Goal: Information Seeking & Learning: Learn about a topic

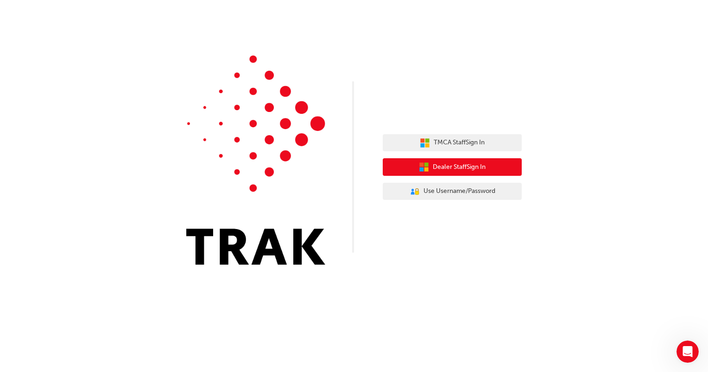
click at [450, 171] on span "Dealer Staff Sign In" at bounding box center [459, 167] width 53 height 11
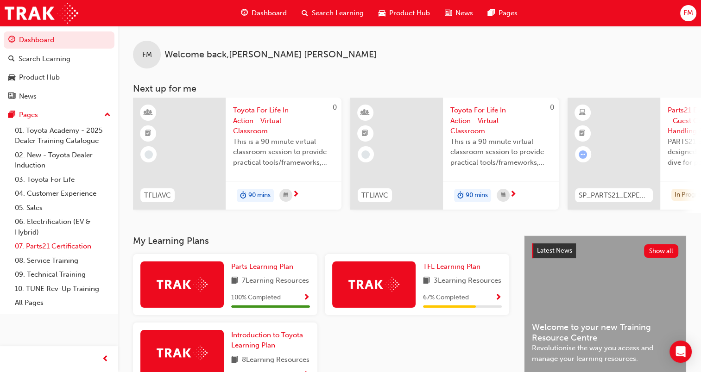
click at [61, 246] on link "07. Parts21 Certification" at bounding box center [62, 246] width 103 height 14
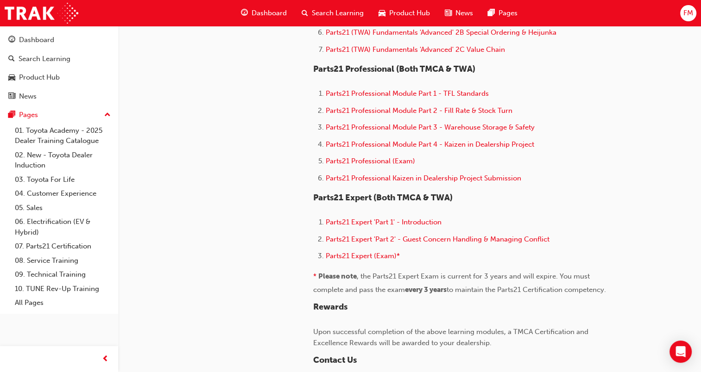
scroll to position [602, 0]
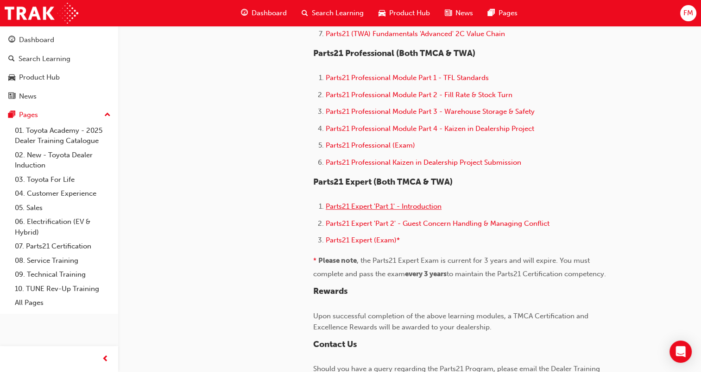
click at [357, 204] on span "Parts21 Expert 'Part 1' - Introduction" at bounding box center [384, 206] width 116 height 8
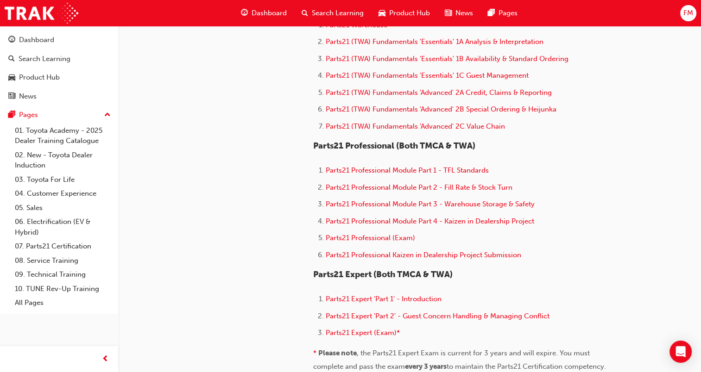
scroll to position [648, 0]
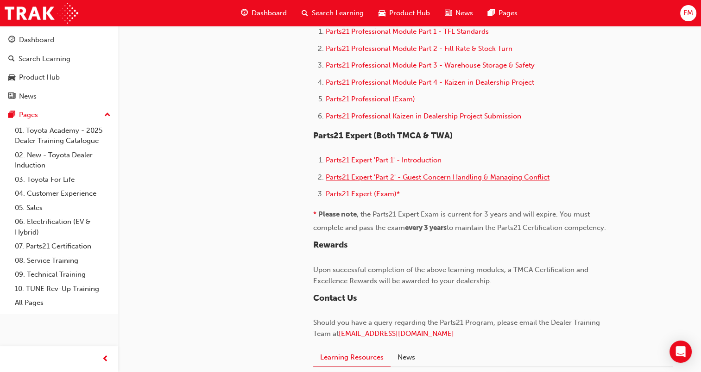
click at [382, 177] on span "Parts21 Expert 'Part 2' - Guest Concern Handling & Managing Conflict" at bounding box center [438, 177] width 224 height 8
click at [381, 178] on span "Parts21 Expert 'Part 2' - Guest Concern Handling & Managing Conflict" at bounding box center [438, 177] width 224 height 8
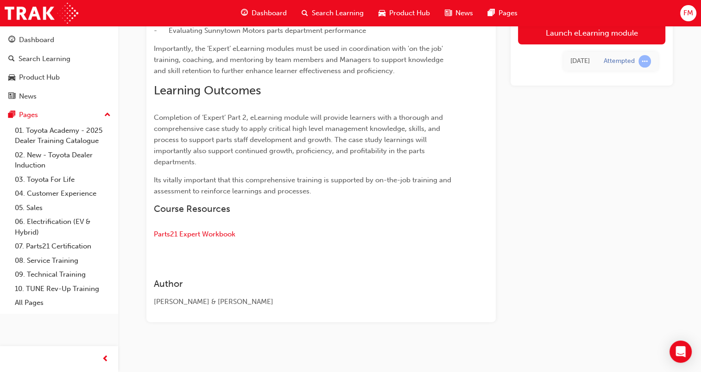
scroll to position [338, 0]
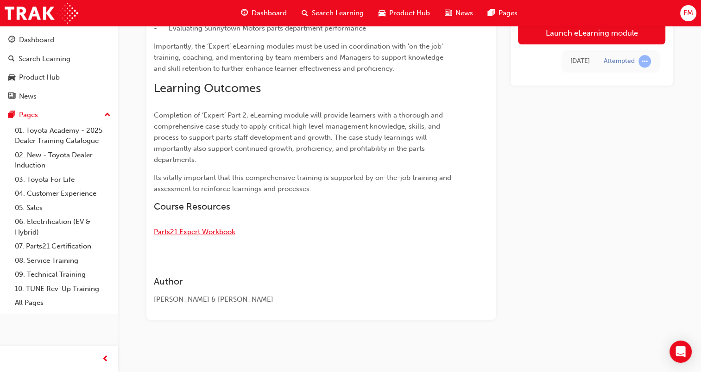
click at [190, 234] on span "Parts21 Expert Workbook" at bounding box center [195, 232] width 82 height 8
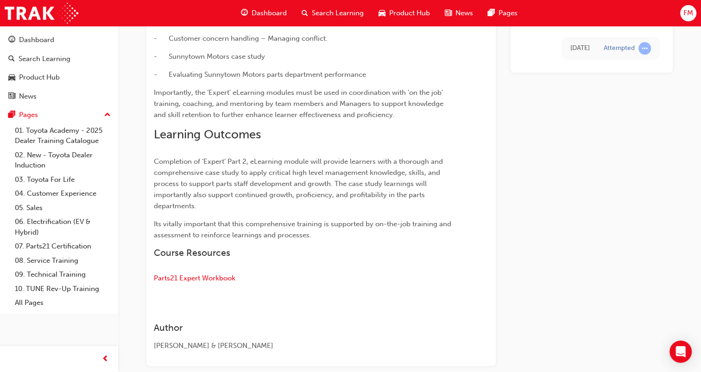
scroll to position [292, 0]
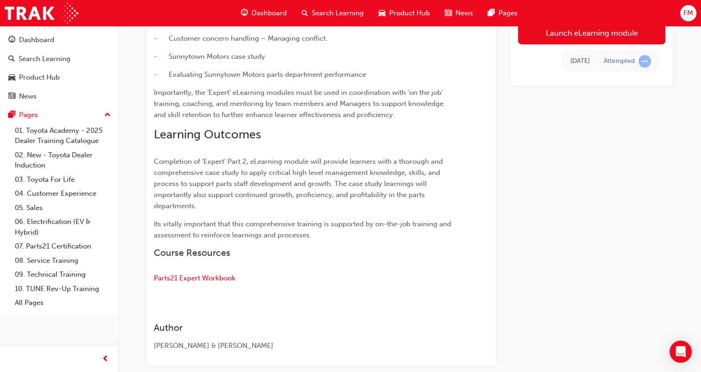
click at [416, 237] on p "Its vitally important that this comprehensive training is supported by on-the-j…" at bounding box center [304, 230] width 301 height 22
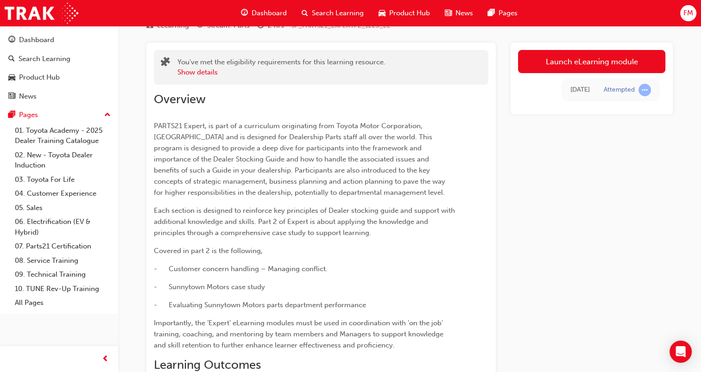
scroll to position [60, 0]
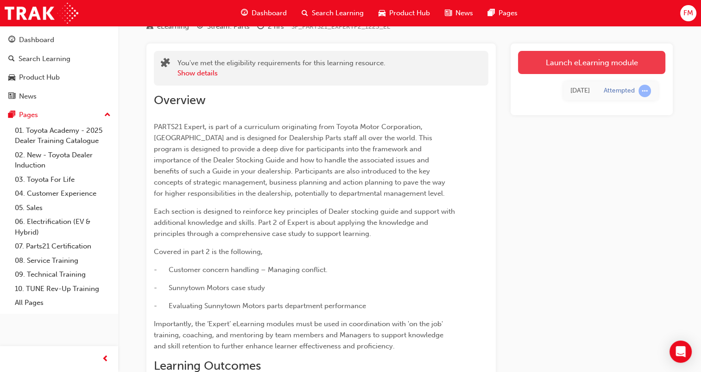
click at [591, 59] on link "Launch eLearning module" at bounding box center [591, 62] width 147 height 23
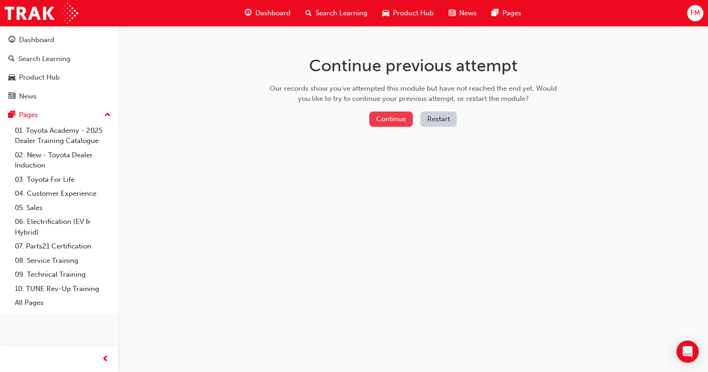
click at [394, 122] on button "Continue" at bounding box center [391, 119] width 44 height 15
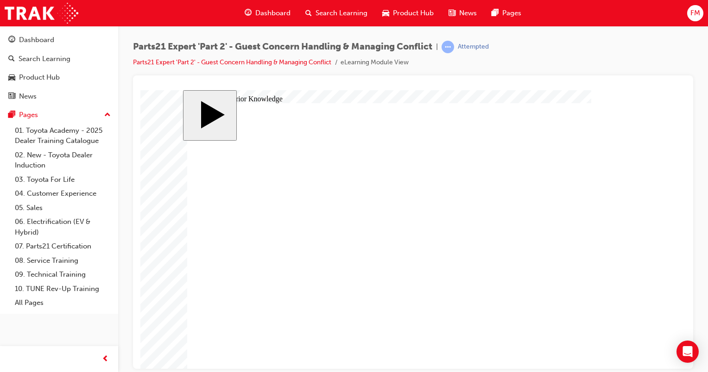
drag, startPoint x: 545, startPoint y: 217, endPoint x: 474, endPoint y: 242, distance: 74.9
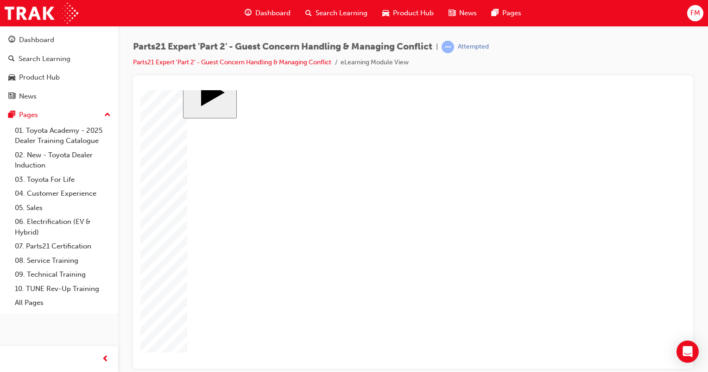
drag, startPoint x: 539, startPoint y: 237, endPoint x: 364, endPoint y: 240, distance: 175.1
drag, startPoint x: 592, startPoint y: 240, endPoint x: 465, endPoint y: 268, distance: 129.9
drag, startPoint x: 594, startPoint y: 261, endPoint x: 360, endPoint y: 263, distance: 233.9
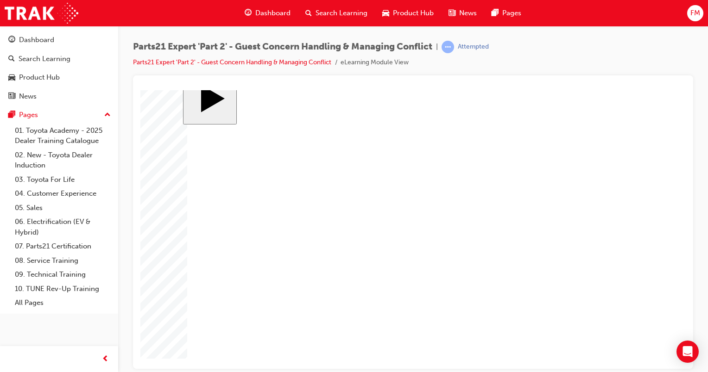
drag, startPoint x: 377, startPoint y: 238, endPoint x: 377, endPoint y: 263, distance: 24.5
drag, startPoint x: 589, startPoint y: 260, endPoint x: 363, endPoint y: 238, distance: 227.6
drag, startPoint x: 463, startPoint y: 241, endPoint x: 466, endPoint y: 267, distance: 25.6
drag, startPoint x: 580, startPoint y: 237, endPoint x: 453, endPoint y: 235, distance: 127.9
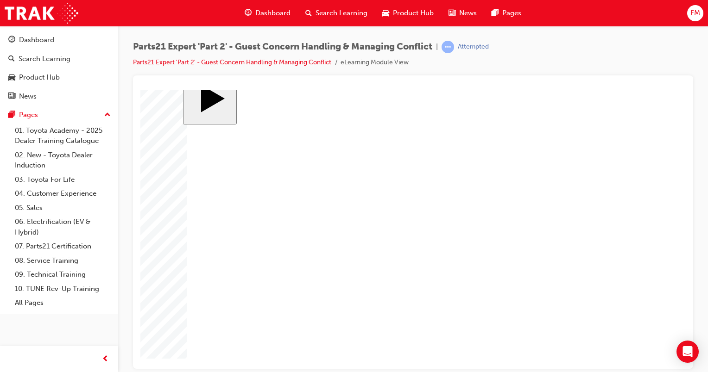
drag, startPoint x: 366, startPoint y: 236, endPoint x: 576, endPoint y: 241, distance: 210.3
drag, startPoint x: 461, startPoint y: 241, endPoint x: 380, endPoint y: 239, distance: 81.5
drag, startPoint x: 589, startPoint y: 260, endPoint x: 445, endPoint y: 237, distance: 145.4
drag, startPoint x: 371, startPoint y: 265, endPoint x: 558, endPoint y: 258, distance: 187.7
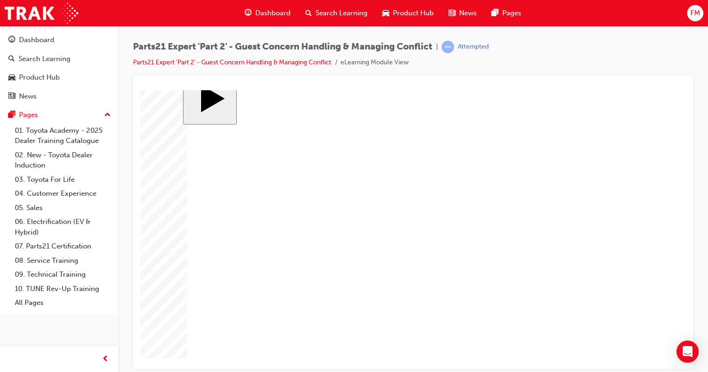
drag, startPoint x: 465, startPoint y: 267, endPoint x: 365, endPoint y: 262, distance: 100.2
drag, startPoint x: 499, startPoint y: 260, endPoint x: 465, endPoint y: 266, distance: 34.3
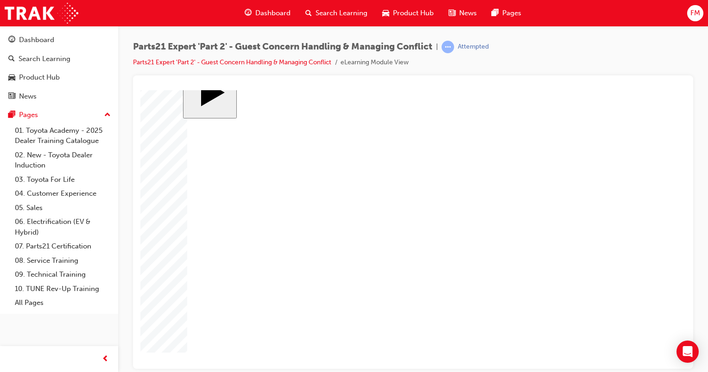
drag, startPoint x: 447, startPoint y: 273, endPoint x: 466, endPoint y: 270, distance: 19.3
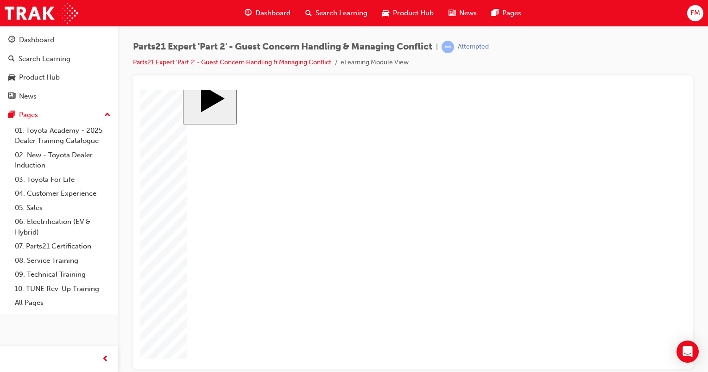
click at [649, 305] on body "slide: Activate Prior Knowledge Rectangle 1 Rectangle 2 That was incorrect, ple…" at bounding box center [412, 213] width 545 height 279
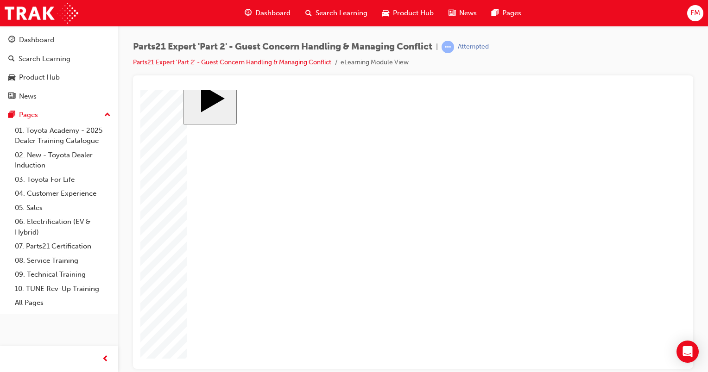
click at [648, 272] on body "slide: Activate Prior Knowledge Rectangle 1 Rectangle 2 That was incorrect, ple…" at bounding box center [412, 213] width 545 height 279
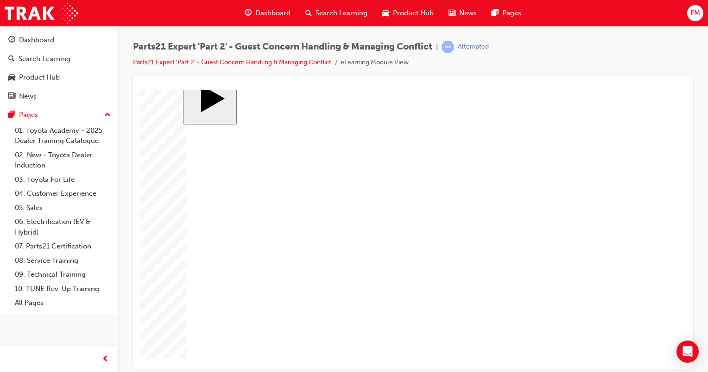
drag, startPoint x: 418, startPoint y: 237, endPoint x: 430, endPoint y: 243, distance: 13.7
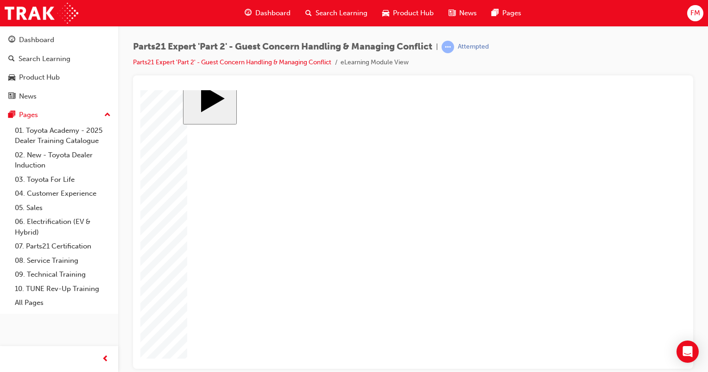
drag, startPoint x: 601, startPoint y: 258, endPoint x: 598, endPoint y: 264, distance: 7.3
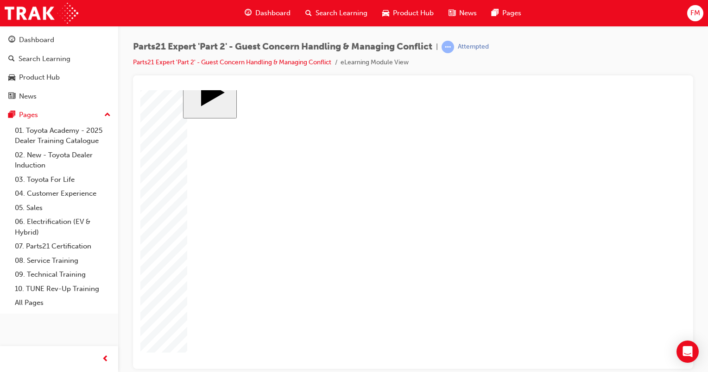
drag, startPoint x: 598, startPoint y: 281, endPoint x: 594, endPoint y: 282, distance: 4.7
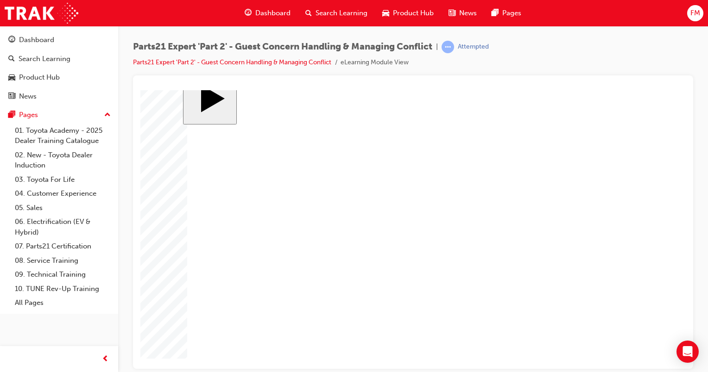
drag, startPoint x: 594, startPoint y: 238, endPoint x: 569, endPoint y: 244, distance: 25.6
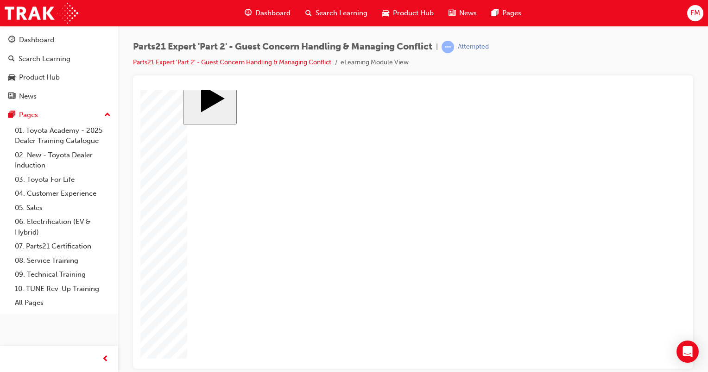
drag, startPoint x: 470, startPoint y: 273, endPoint x: 474, endPoint y: 255, distance: 18.5
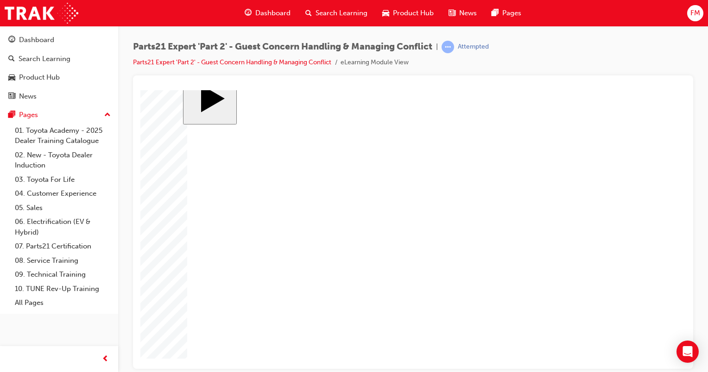
drag, startPoint x: 600, startPoint y: 238, endPoint x: 599, endPoint y: 243, distance: 4.7
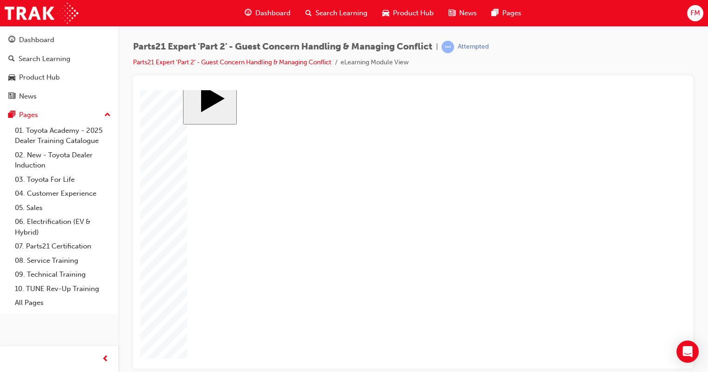
drag, startPoint x: 441, startPoint y: 236, endPoint x: 462, endPoint y: 247, distance: 23.4
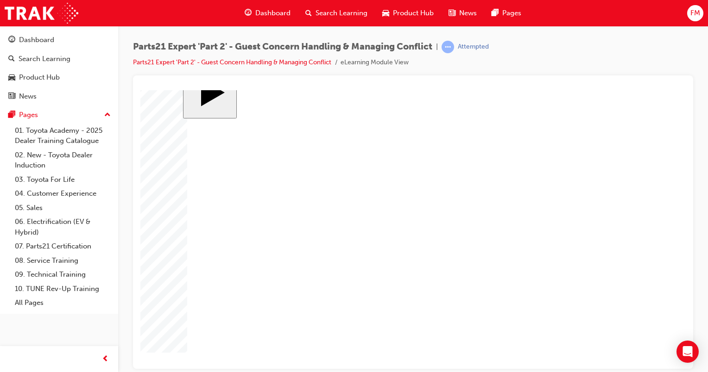
drag, startPoint x: 464, startPoint y: 260, endPoint x: 475, endPoint y: 266, distance: 12.6
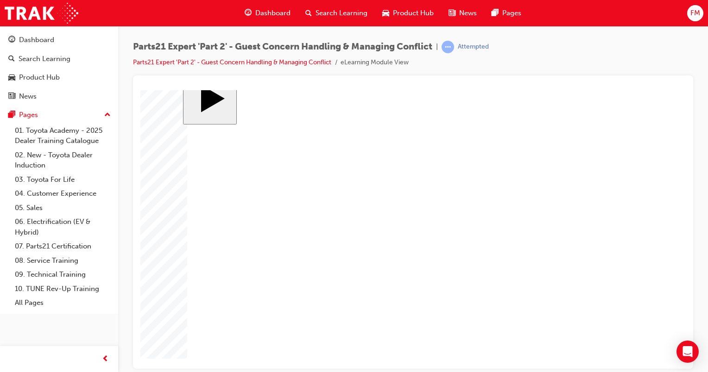
drag, startPoint x: 421, startPoint y: 228, endPoint x: 427, endPoint y: 252, distance: 24.3
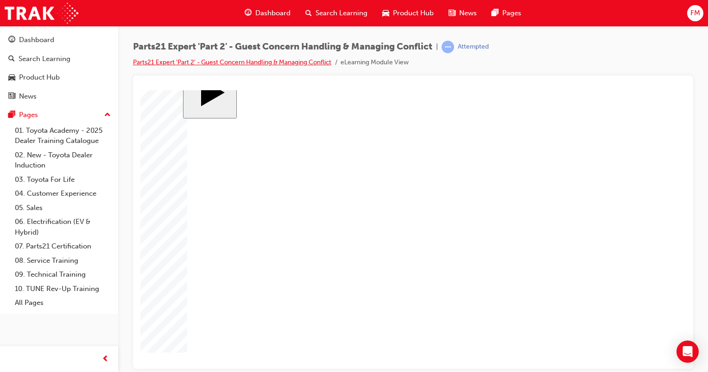
click at [311, 60] on link "Parts21 Expert 'Part 2' - Guest Concern Handling & Managing Conflict" at bounding box center [232, 62] width 198 height 8
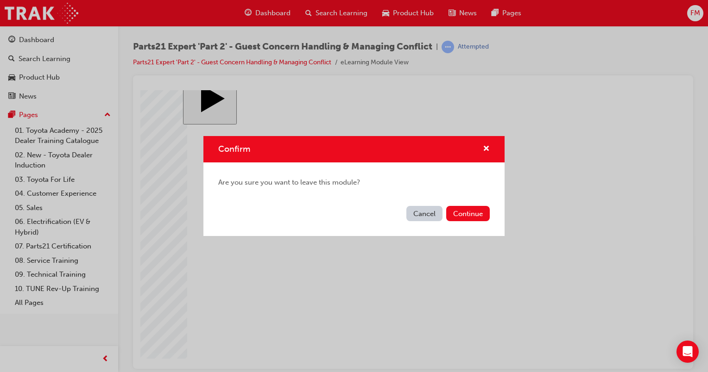
click at [417, 213] on button "Cancel" at bounding box center [424, 213] width 36 height 15
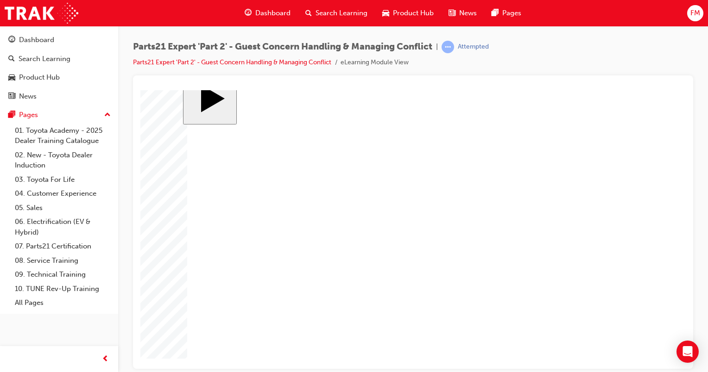
click at [503, 90] on iframe at bounding box center [412, 229] width 545 height 279
drag, startPoint x: 501, startPoint y: 85, endPoint x: 506, endPoint y: 89, distance: 6.6
click at [501, 85] on div at bounding box center [412, 86] width 545 height 7
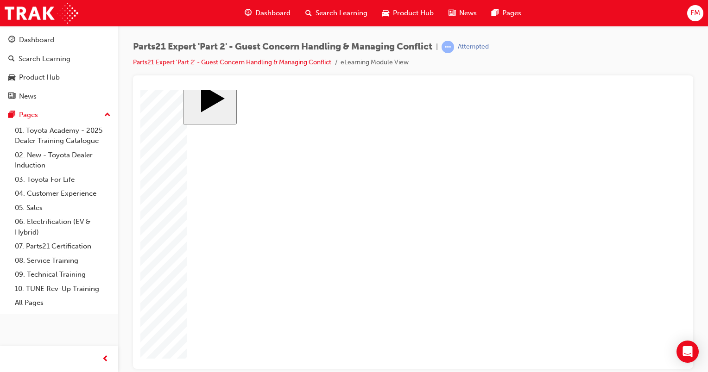
drag, startPoint x: 560, startPoint y: 293, endPoint x: 569, endPoint y: 303, distance: 13.5
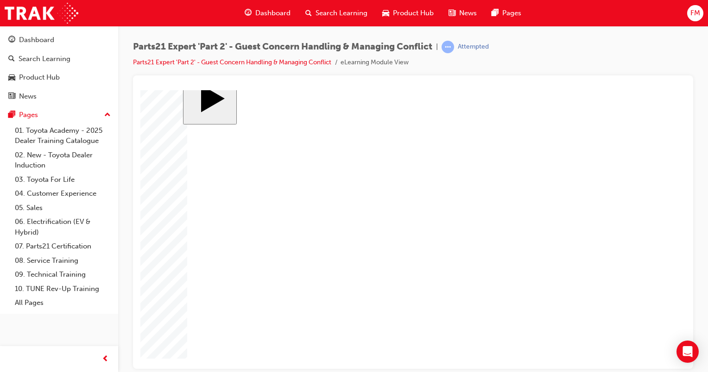
drag, startPoint x: 589, startPoint y: 320, endPoint x: 428, endPoint y: 244, distance: 177.8
drag, startPoint x: 488, startPoint y: 220, endPoint x: 483, endPoint y: 226, distance: 8.5
drag, startPoint x: 467, startPoint y: 237, endPoint x: 466, endPoint y: 243, distance: 6.0
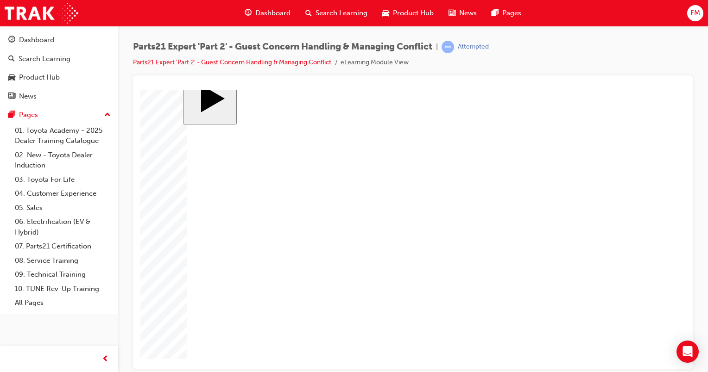
drag, startPoint x: 434, startPoint y: 252, endPoint x: 457, endPoint y: 249, distance: 23.5
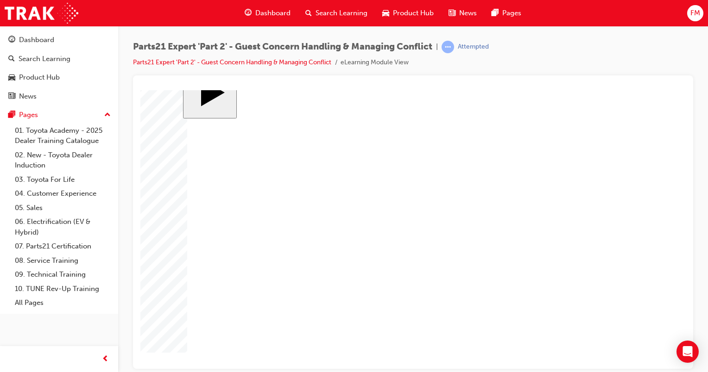
drag, startPoint x: 441, startPoint y: 244, endPoint x: 508, endPoint y: 253, distance: 68.3
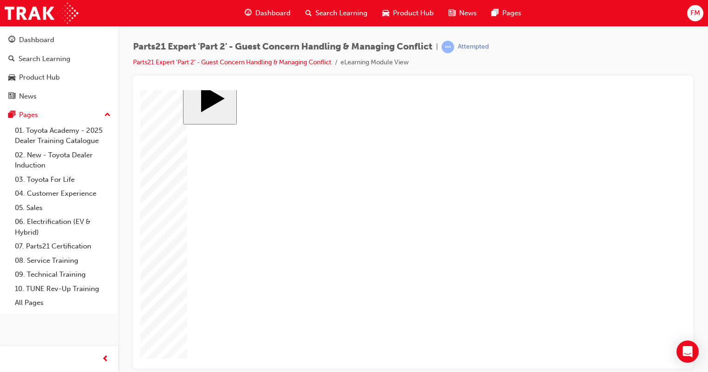
drag, startPoint x: 573, startPoint y: 250, endPoint x: 587, endPoint y: 249, distance: 14.9
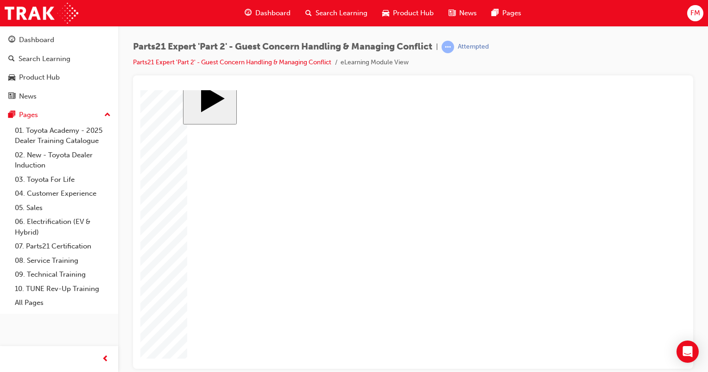
drag, startPoint x: 604, startPoint y: 239, endPoint x: 601, endPoint y: 242, distance: 4.9
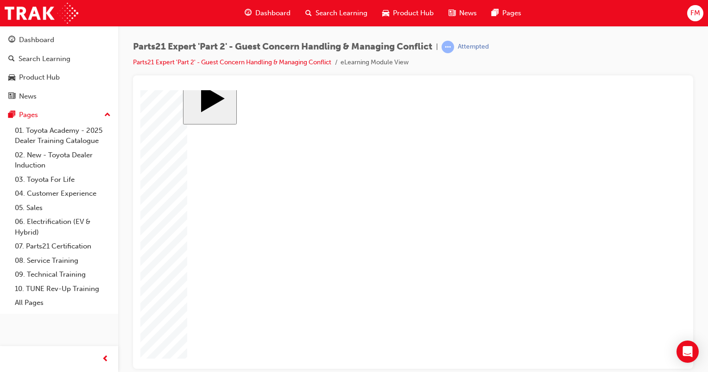
drag, startPoint x: 554, startPoint y: 235, endPoint x: 557, endPoint y: 242, distance: 7.3
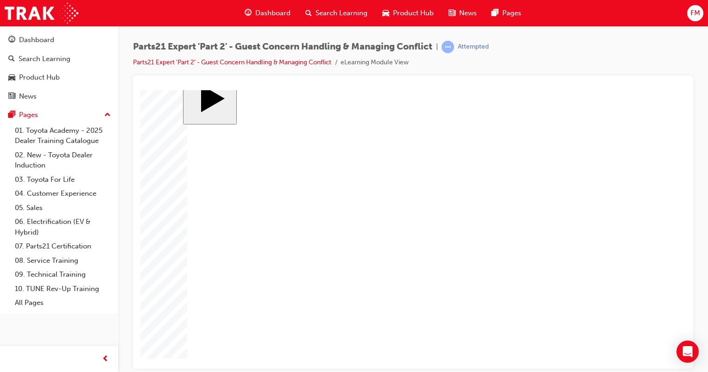
drag, startPoint x: 592, startPoint y: 237, endPoint x: 567, endPoint y: 233, distance: 25.9
drag, startPoint x: 529, startPoint y: 244, endPoint x: 530, endPoint y: 250, distance: 6.3
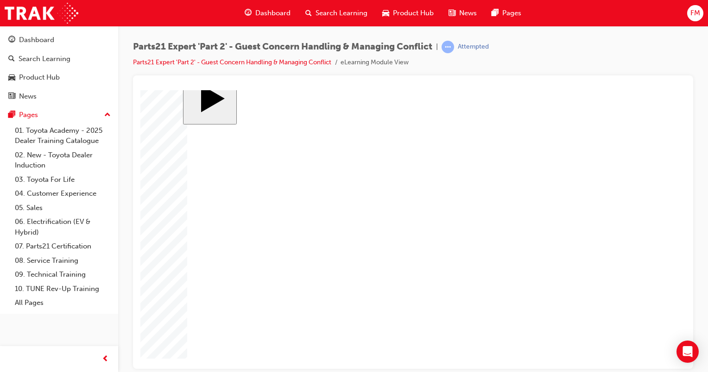
drag, startPoint x: 478, startPoint y: 239, endPoint x: 485, endPoint y: 242, distance: 7.5
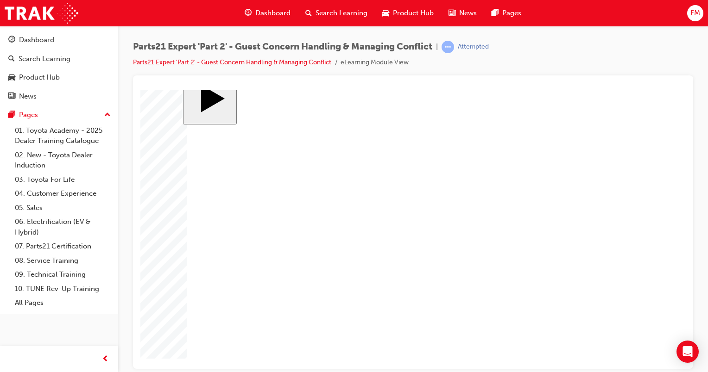
drag, startPoint x: 474, startPoint y: 257, endPoint x: 487, endPoint y: 262, distance: 14.1
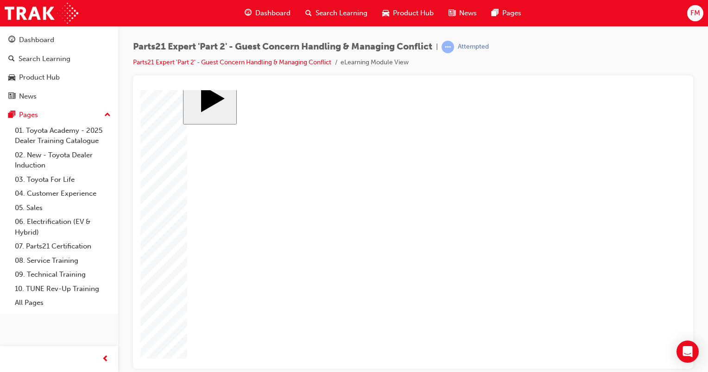
drag, startPoint x: 439, startPoint y: 249, endPoint x: 431, endPoint y: 245, distance: 9.3
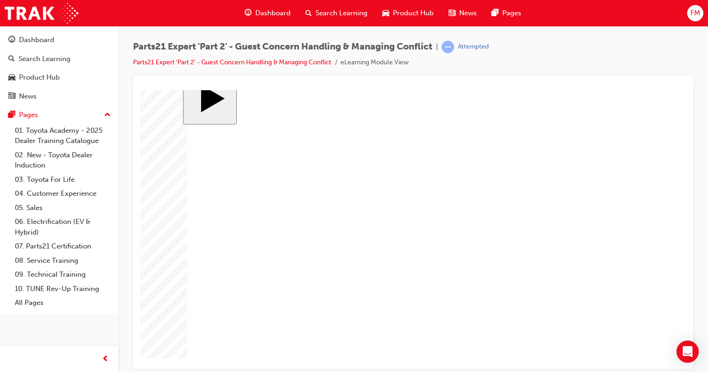
click at [641, 297] on div "slide: Activate Prior Knowledge Rectangle 1 Rectangle 2 That was incorrect, ple…" at bounding box center [413, 221] width 460 height 294
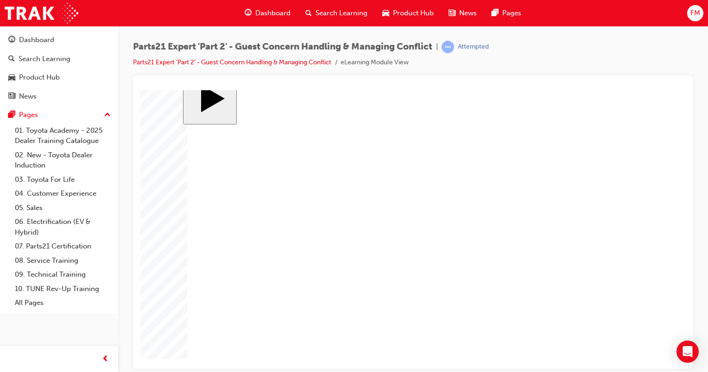
drag, startPoint x: 494, startPoint y: 160, endPoint x: 459, endPoint y: 131, distance: 46.4
drag, startPoint x: 587, startPoint y: 124, endPoint x: 360, endPoint y: 279, distance: 275.3
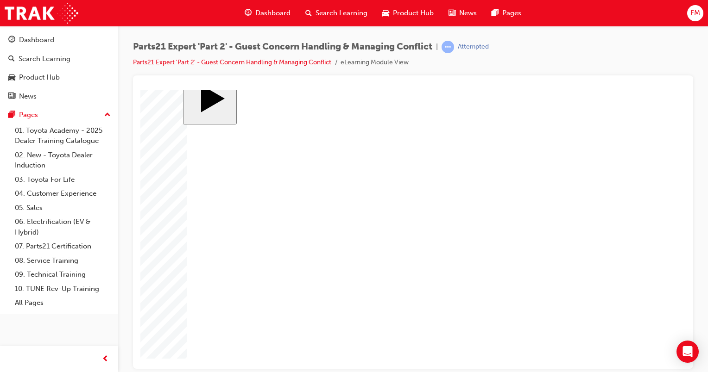
drag, startPoint x: 366, startPoint y: 307, endPoint x: 461, endPoint y: 314, distance: 95.7
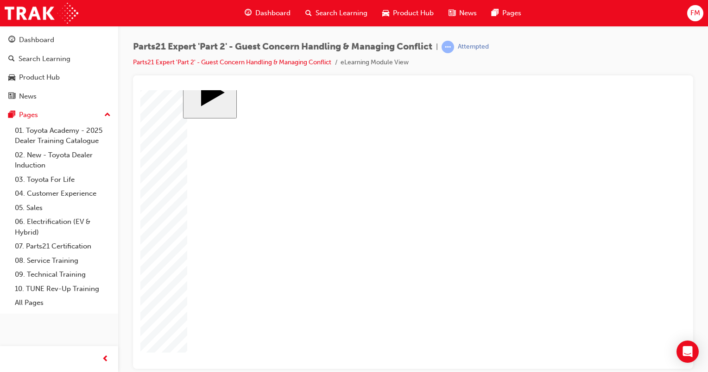
drag, startPoint x: 602, startPoint y: 216, endPoint x: 360, endPoint y: 238, distance: 242.8
drag, startPoint x: 605, startPoint y: 235, endPoint x: 453, endPoint y: 237, distance: 151.9
drag, startPoint x: 545, startPoint y: 215, endPoint x: 356, endPoint y: 212, distance: 188.6
drag, startPoint x: 534, startPoint y: 234, endPoint x: 434, endPoint y: 222, distance: 100.4
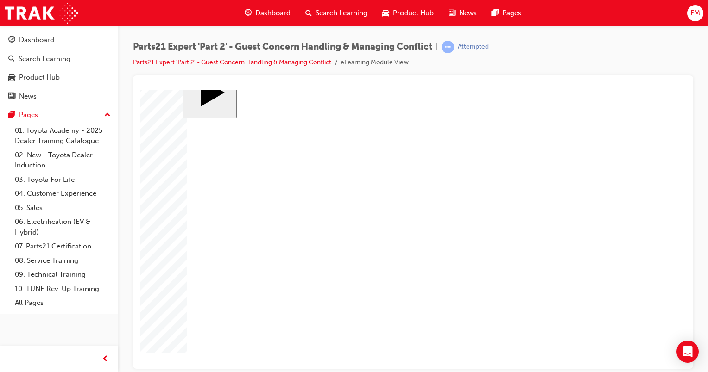
drag, startPoint x: 353, startPoint y: 239, endPoint x: 456, endPoint y: 237, distance: 102.4
drag, startPoint x: 343, startPoint y: 212, endPoint x: 433, endPoint y: 208, distance: 90.4
drag, startPoint x: 597, startPoint y: 240, endPoint x: 392, endPoint y: 231, distance: 205.0
drag, startPoint x: 392, startPoint y: 231, endPoint x: 347, endPoint y: 220, distance: 45.8
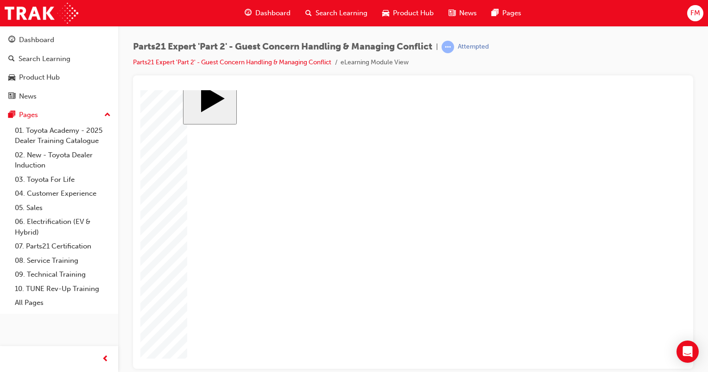
drag, startPoint x: 592, startPoint y: 211, endPoint x: 341, endPoint y: 238, distance: 252.0
drag, startPoint x: 533, startPoint y: 235, endPoint x: 342, endPoint y: 216, distance: 191.8
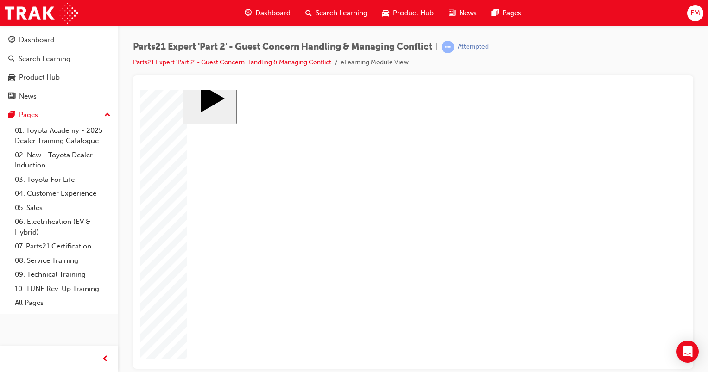
drag, startPoint x: 337, startPoint y: 216, endPoint x: 516, endPoint y: 214, distance: 178.3
drag, startPoint x: 444, startPoint y: 220, endPoint x: 362, endPoint y: 216, distance: 82.5
drag, startPoint x: 540, startPoint y: 235, endPoint x: 434, endPoint y: 216, distance: 107.8
drag, startPoint x: 354, startPoint y: 240, endPoint x: 444, endPoint y: 273, distance: 95.7
drag, startPoint x: 438, startPoint y: 242, endPoint x: 385, endPoint y: 252, distance: 53.4
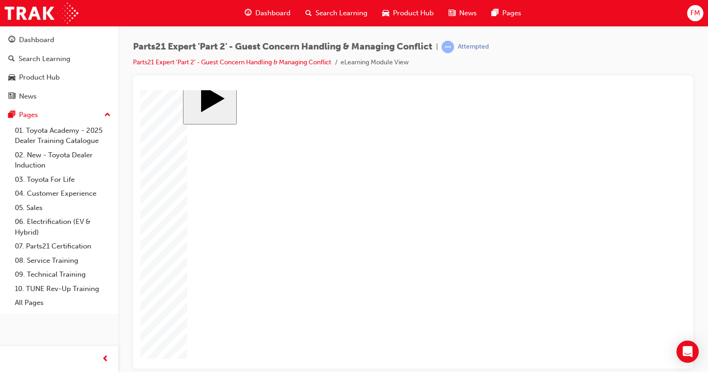
drag, startPoint x: 599, startPoint y: 214, endPoint x: 442, endPoint y: 238, distance: 158.8
drag, startPoint x: 461, startPoint y: 228, endPoint x: 520, endPoint y: 223, distance: 59.0
drag, startPoint x: 454, startPoint y: 218, endPoint x: 558, endPoint y: 240, distance: 106.1
drag, startPoint x: 438, startPoint y: 241, endPoint x: 566, endPoint y: 266, distance: 129.7
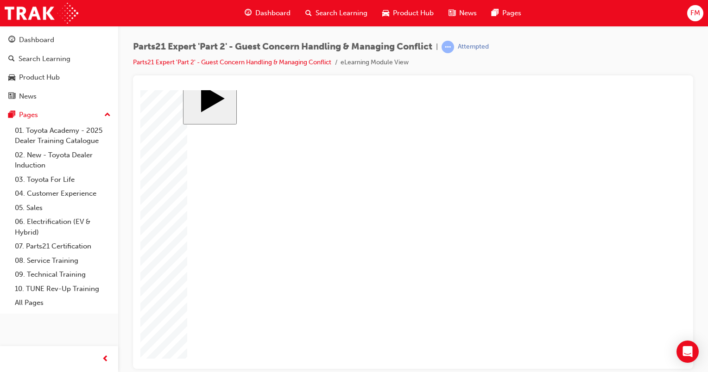
drag, startPoint x: 542, startPoint y: 235, endPoint x: 347, endPoint y: 214, distance: 195.8
drag, startPoint x: 584, startPoint y: 214, endPoint x: 427, endPoint y: 238, distance: 158.9
drag, startPoint x: 535, startPoint y: 217, endPoint x: 426, endPoint y: 216, distance: 109.3
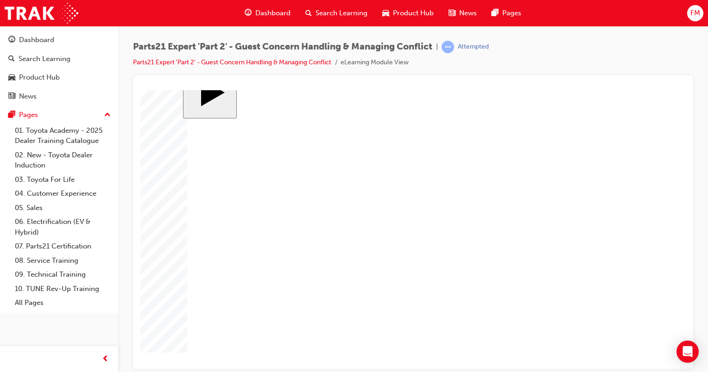
drag, startPoint x: 419, startPoint y: 158, endPoint x: 416, endPoint y: 145, distance: 12.8
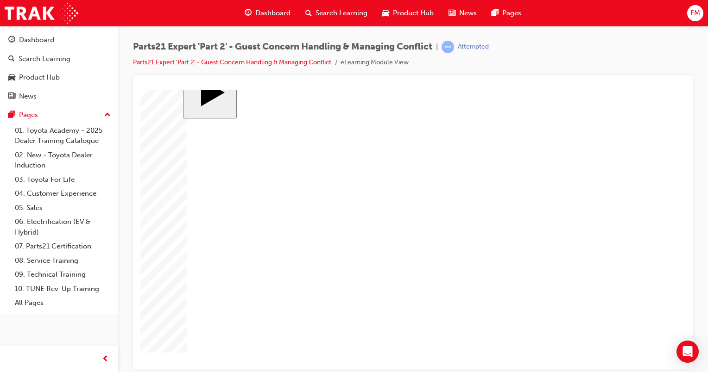
drag, startPoint x: 583, startPoint y: 258, endPoint x: 439, endPoint y: 233, distance: 146.3
drag, startPoint x: 542, startPoint y: 303, endPoint x: 355, endPoint y: 298, distance: 187.7
drag, startPoint x: 360, startPoint y: 293, endPoint x: 370, endPoint y: 210, distance: 83.0
drag, startPoint x: 590, startPoint y: 214, endPoint x: 367, endPoint y: 292, distance: 236.0
drag, startPoint x: 541, startPoint y: 261, endPoint x: 378, endPoint y: 236, distance: 164.0
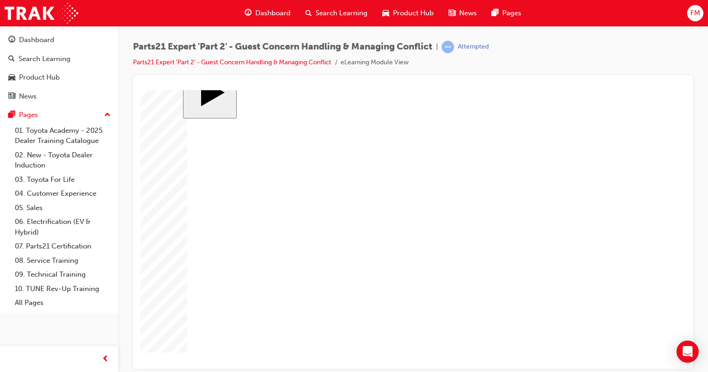
drag, startPoint x: 546, startPoint y: 217, endPoint x: 361, endPoint y: 272, distance: 192.4
drag, startPoint x: 581, startPoint y: 238, endPoint x: 449, endPoint y: 270, distance: 135.3
drag, startPoint x: 538, startPoint y: 278, endPoint x: 469, endPoint y: 252, distance: 73.7
drag, startPoint x: 515, startPoint y: 241, endPoint x: 526, endPoint y: 242, distance: 11.1
drag, startPoint x: 528, startPoint y: 239, endPoint x: 353, endPoint y: 249, distance: 174.4
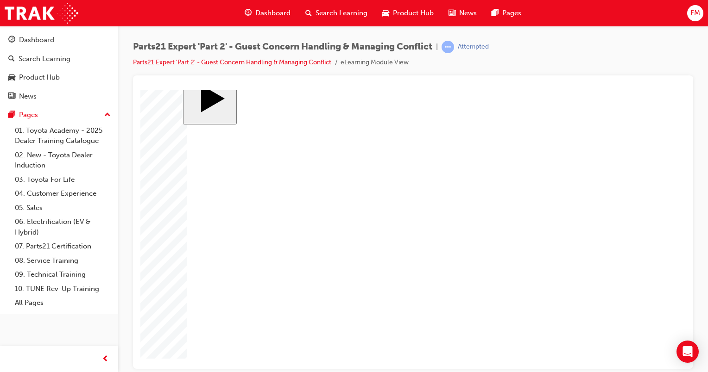
drag, startPoint x: 454, startPoint y: 255, endPoint x: 576, endPoint y: 237, distance: 123.2
drag, startPoint x: 375, startPoint y: 252, endPoint x: 467, endPoint y: 252, distance: 91.7
drag, startPoint x: 529, startPoint y: 283, endPoint x: 365, endPoint y: 253, distance: 166.2
drag, startPoint x: 427, startPoint y: 245, endPoint x: 513, endPoint y: 368, distance: 150.2
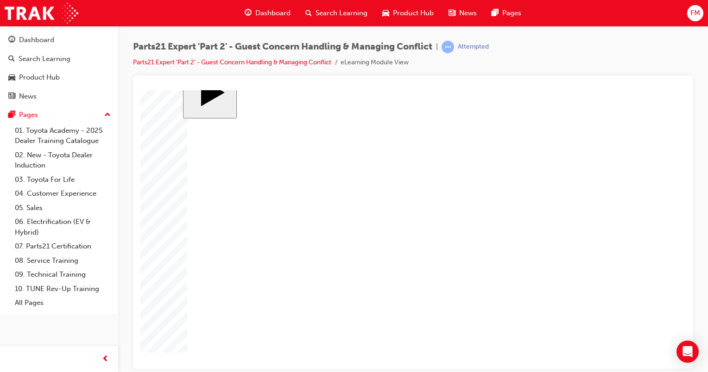
click at [642, 299] on div "slide: Activate Prior Knowledge Rectangle 1 Rectangle 2 That was incorrect, ple…" at bounding box center [413, 221] width 460 height 294
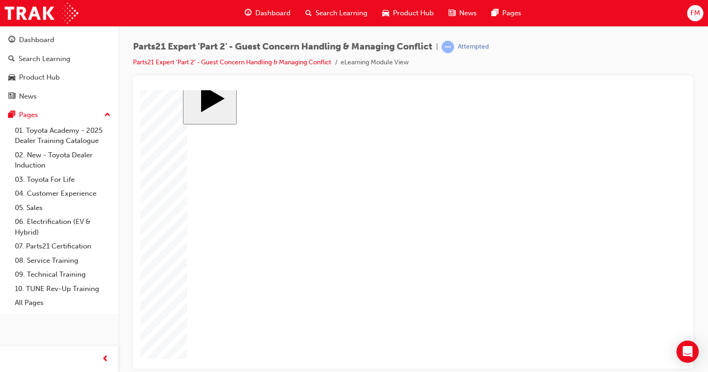
click at [660, 307] on body "slide: Activate Prior Knowledge Rectangle 1 Rectangle 2 That was incorrect, ple…" at bounding box center [412, 213] width 545 height 279
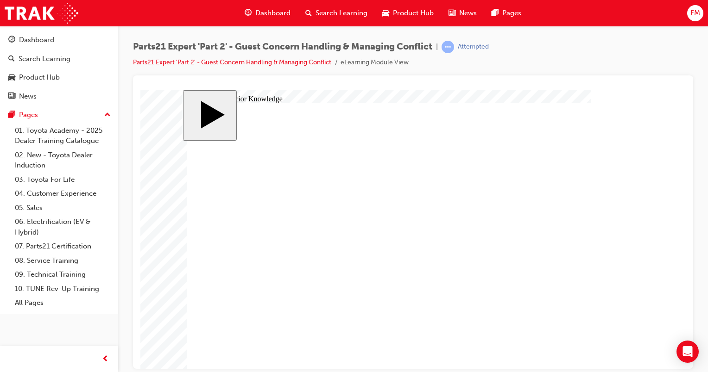
drag, startPoint x: 571, startPoint y: 344, endPoint x: 592, endPoint y: 345, distance: 20.4
drag, startPoint x: 607, startPoint y: 233, endPoint x: 373, endPoint y: 227, distance: 234.0
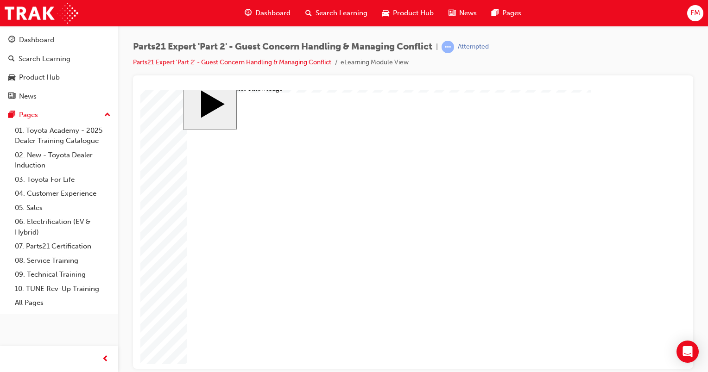
drag, startPoint x: 554, startPoint y: 256, endPoint x: 463, endPoint y: 231, distance: 94.3
drag, startPoint x: 605, startPoint y: 257, endPoint x: 361, endPoint y: 256, distance: 244.1
click at [643, 208] on body "slide: Activate Prior Knowledge MENU Rectangle 6 HELP Rectangle 6 EXIT Rectangl…" at bounding box center [412, 218] width 545 height 279
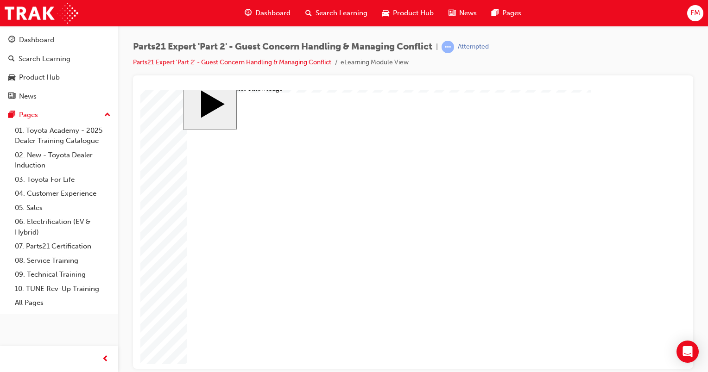
drag, startPoint x: 559, startPoint y: 232, endPoint x: 462, endPoint y: 261, distance: 100.7
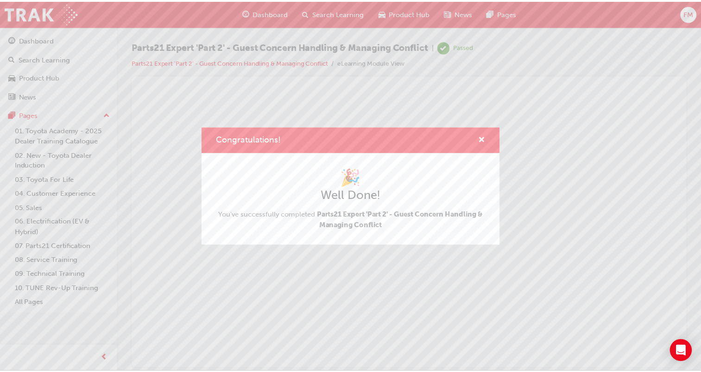
scroll to position [0, 0]
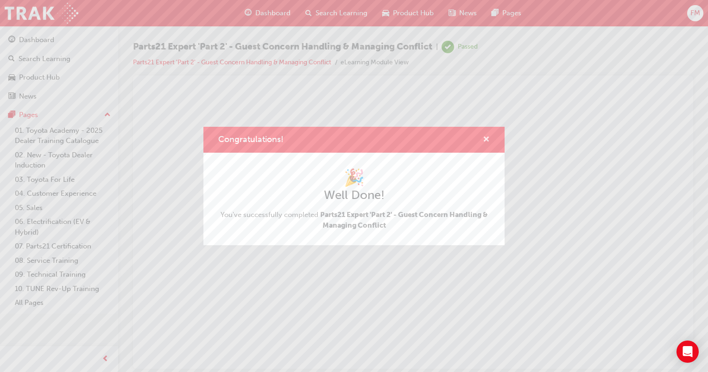
click at [485, 140] on span "cross-icon" at bounding box center [486, 140] width 7 height 8
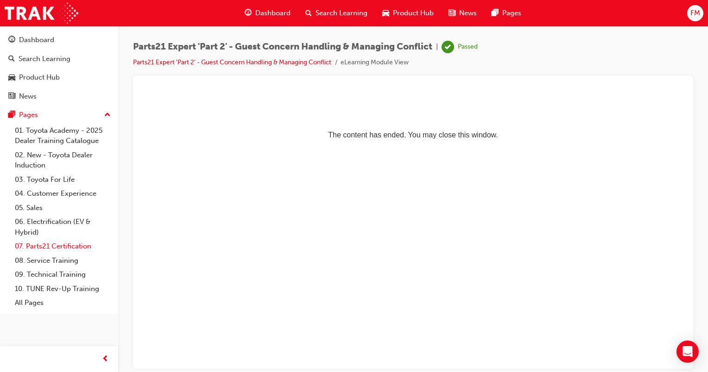
click at [81, 245] on link "07. Parts21 Certification" at bounding box center [62, 246] width 103 height 14
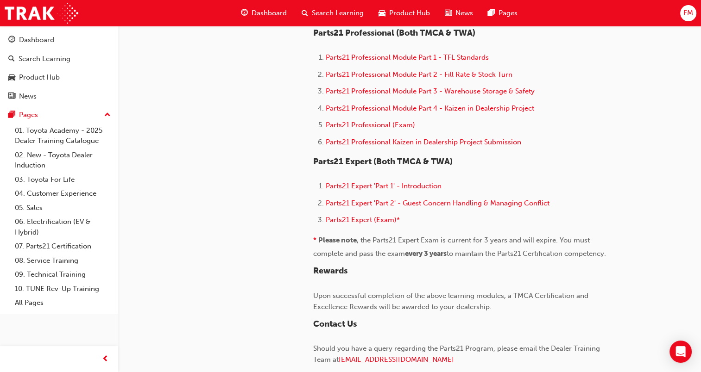
scroll to position [648, 0]
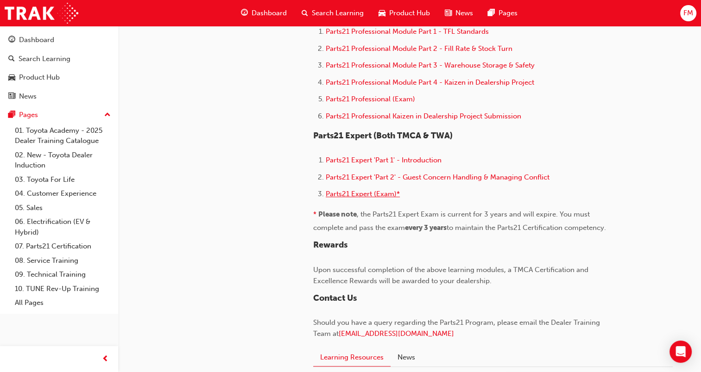
click at [358, 195] on span "Parts21 Expert (Exam)*" at bounding box center [363, 194] width 74 height 8
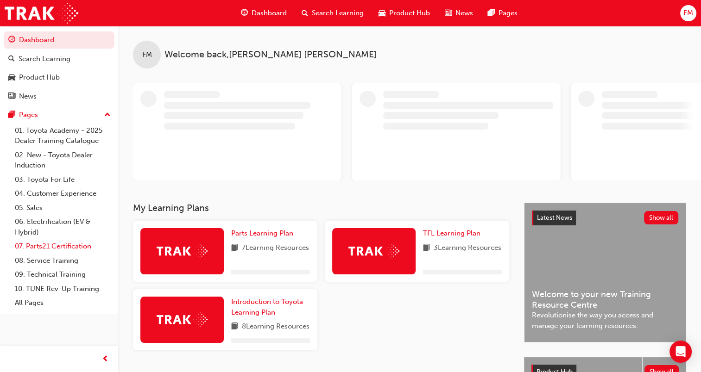
click at [85, 243] on link "07. Parts21 Certification" at bounding box center [62, 246] width 103 height 14
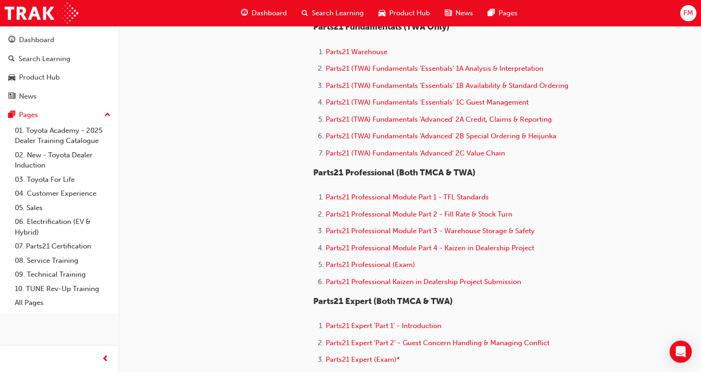
scroll to position [602, 0]
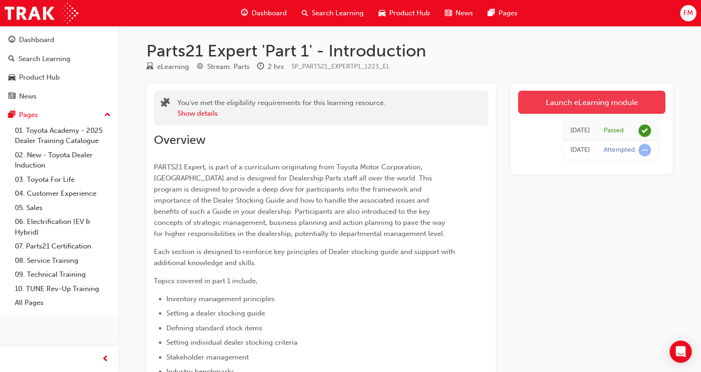
click at [611, 107] on link "Launch eLearning module" at bounding box center [591, 102] width 147 height 23
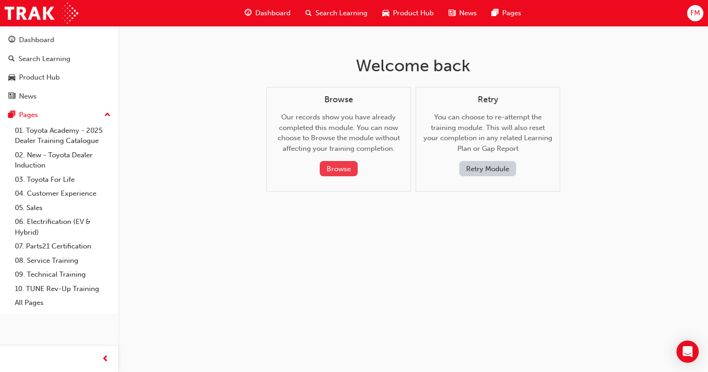
click at [349, 170] on button "Browse" at bounding box center [339, 168] width 38 height 15
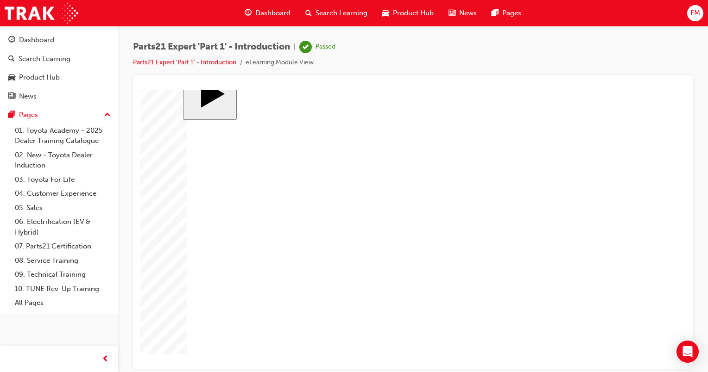
scroll to position [22, 0]
click at [283, 65] on li "eLearning Module View" at bounding box center [279, 62] width 68 height 11
click at [232, 63] on link "Parts21 Expert 'Part 1' - Introduction" at bounding box center [184, 62] width 103 height 8
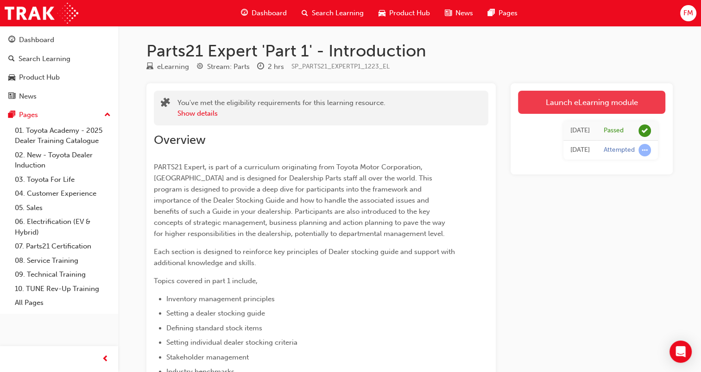
click at [601, 109] on link "Launch eLearning module" at bounding box center [591, 102] width 147 height 23
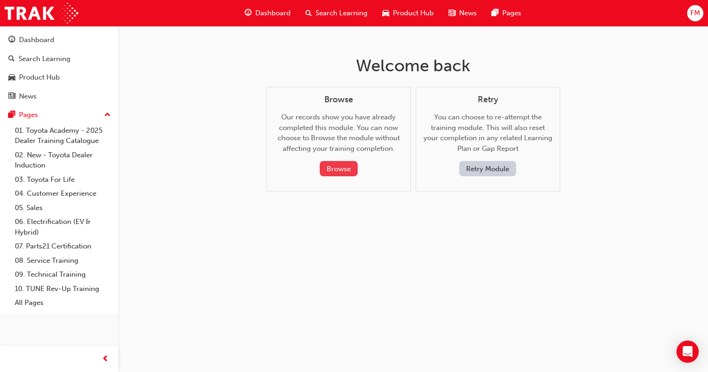
click at [344, 172] on button "Browse" at bounding box center [339, 168] width 38 height 15
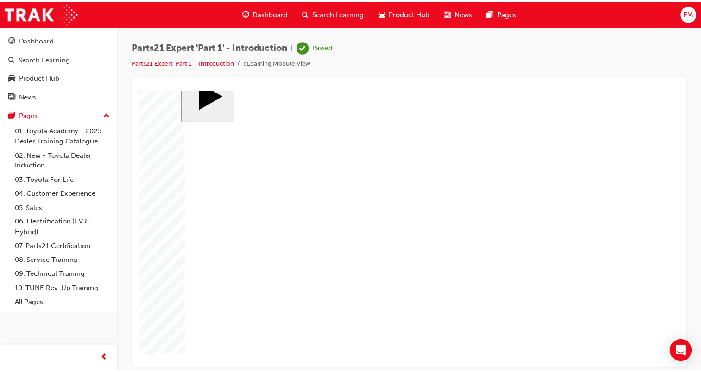
scroll to position [22, 0]
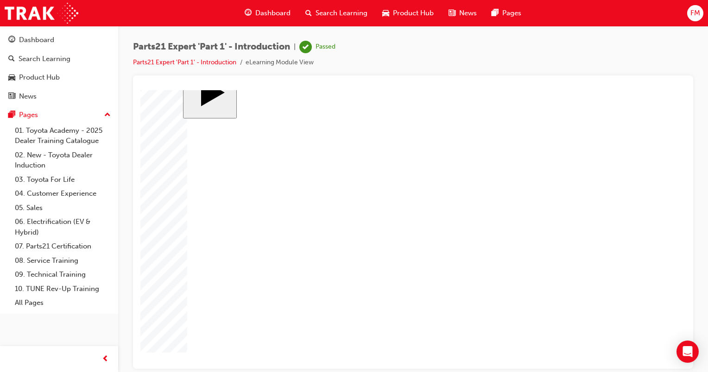
click at [665, 244] on body "slide: 9 Key Criteria Supporting MENU Rectangle 6 HELP Rectangle 6 EXIT Rectang…" at bounding box center [412, 207] width 545 height 279
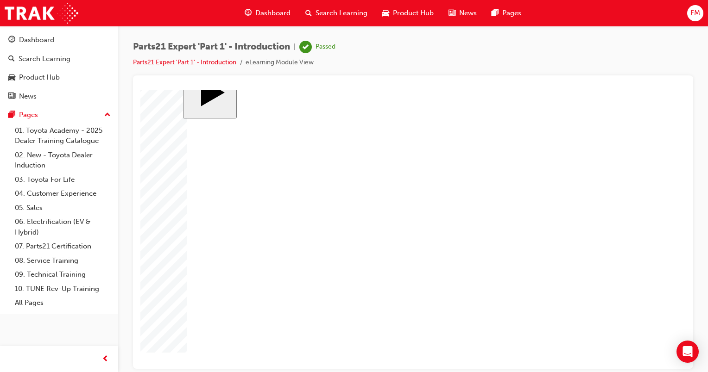
click at [216, 65] on link "Parts21 Expert 'Part 1' - Introduction" at bounding box center [184, 62] width 103 height 8
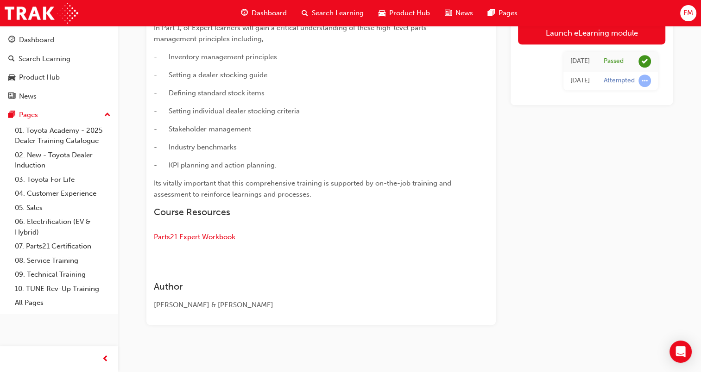
scroll to position [521, 0]
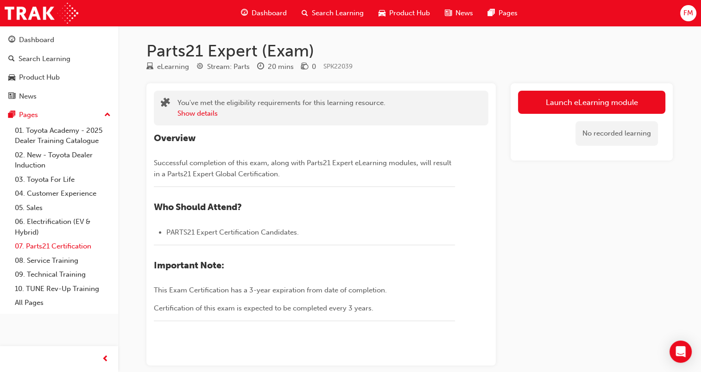
click at [75, 245] on link "07. Parts21 Certification" at bounding box center [62, 246] width 103 height 14
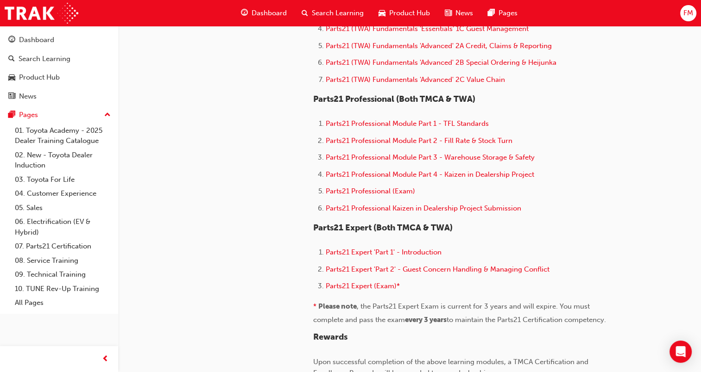
scroll to position [556, 0]
click at [366, 287] on span "Parts21 Expert (Exam)*" at bounding box center [363, 287] width 74 height 8
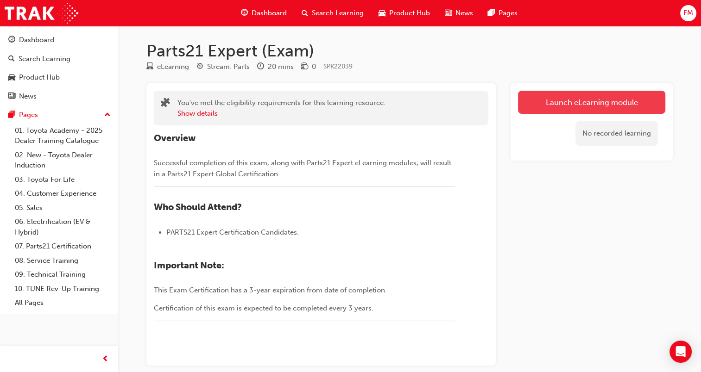
click at [584, 101] on link "Launch eLearning module" at bounding box center [591, 102] width 147 height 23
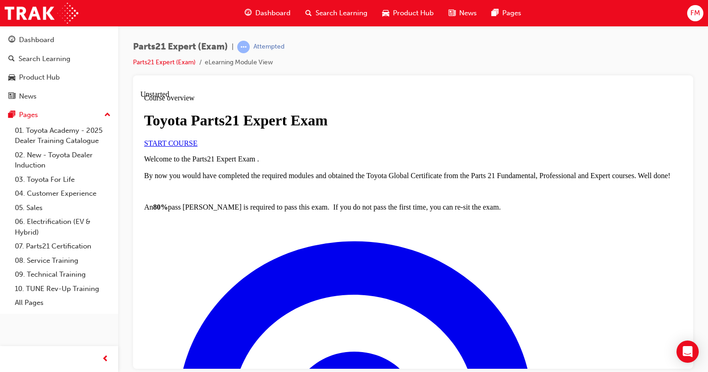
scroll to position [182, 0]
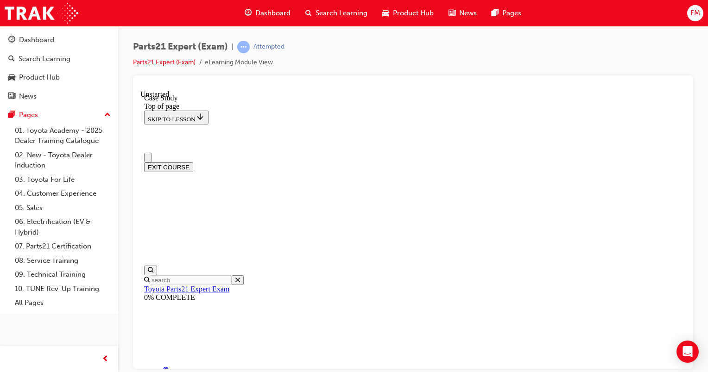
scroll to position [0, 0]
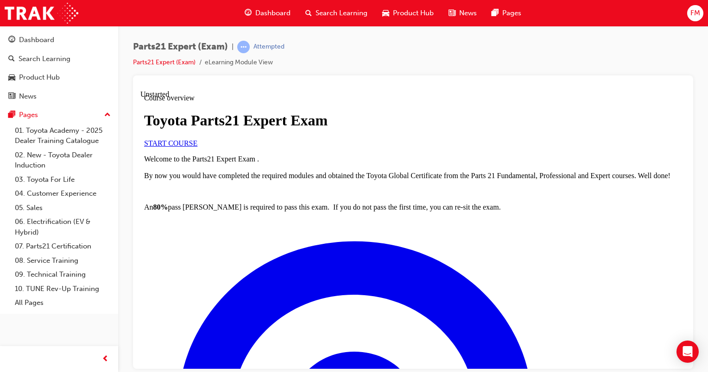
click at [197, 147] on link "START COURSE" at bounding box center [170, 143] width 53 height 8
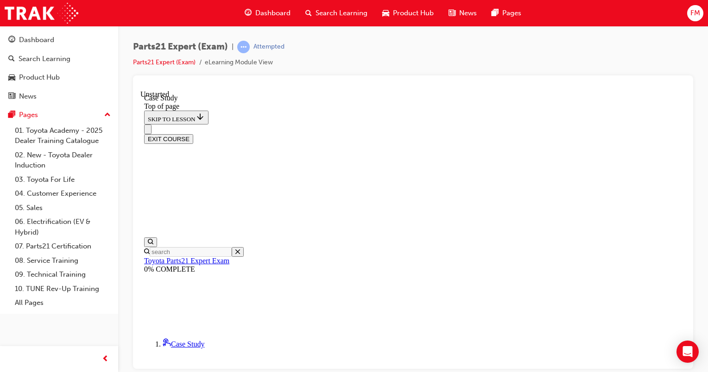
scroll to position [168, 0]
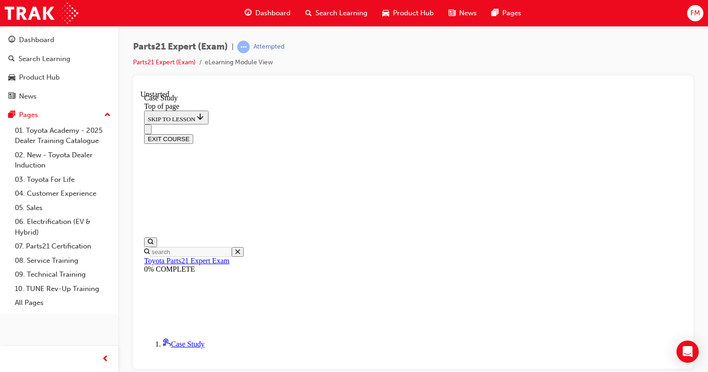
drag, startPoint x: 372, startPoint y: 242, endPoint x: 468, endPoint y: 252, distance: 96.0
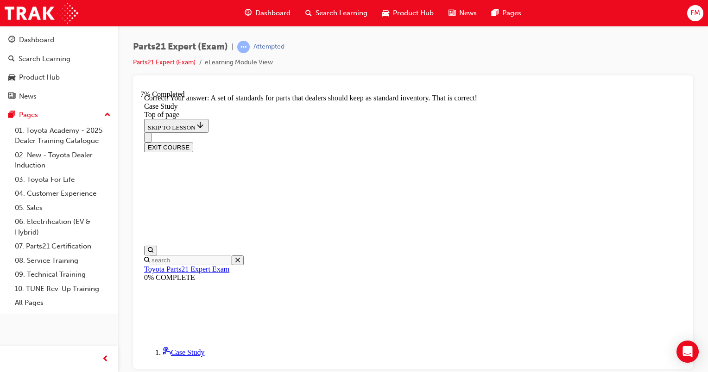
scroll to position [300, 0]
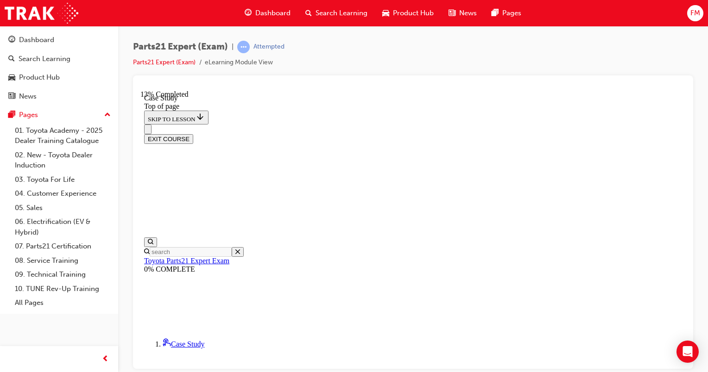
scroll to position [120, 0]
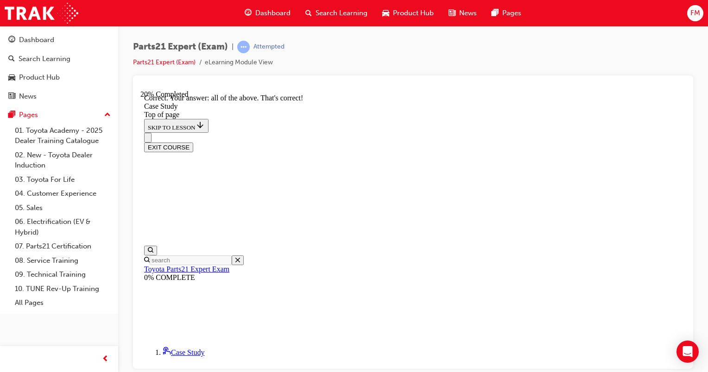
scroll to position [297, 0]
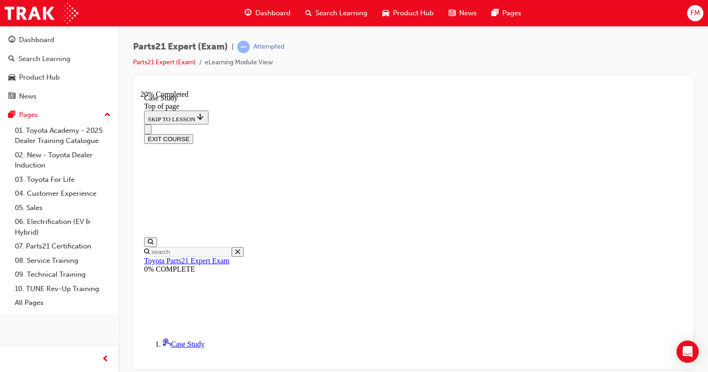
scroll to position [120, 0]
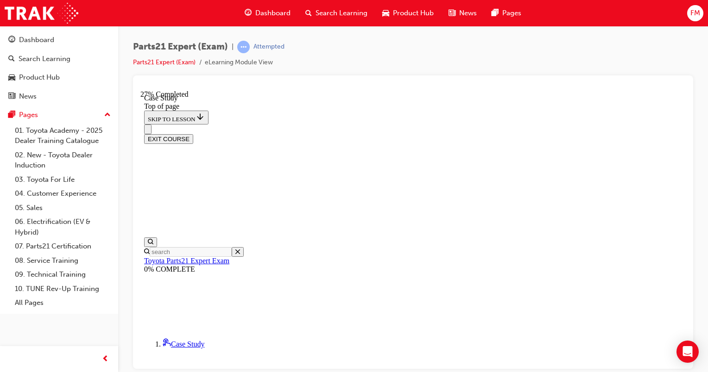
scroll to position [259, 0]
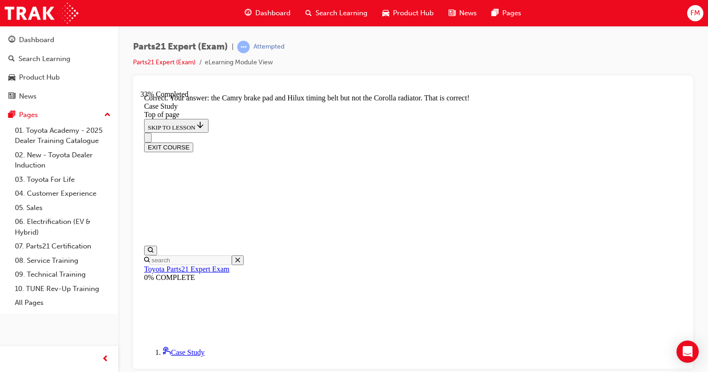
scroll to position [435, 0]
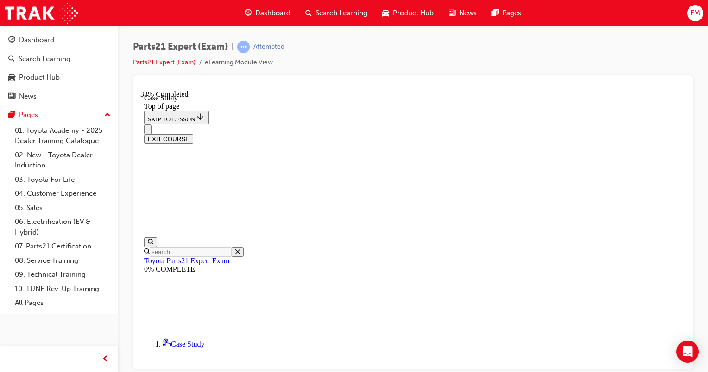
scroll to position [213, 0]
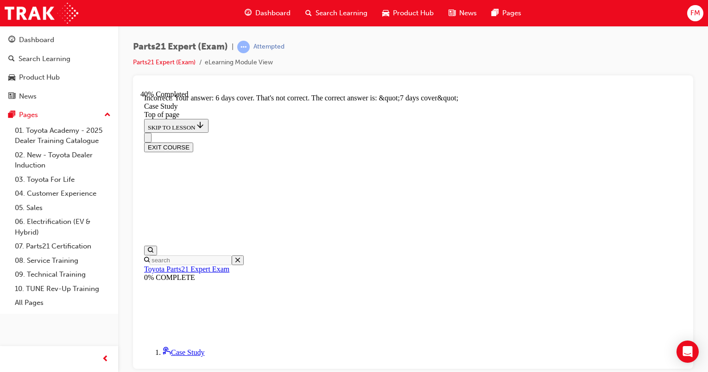
scroll to position [485, 0]
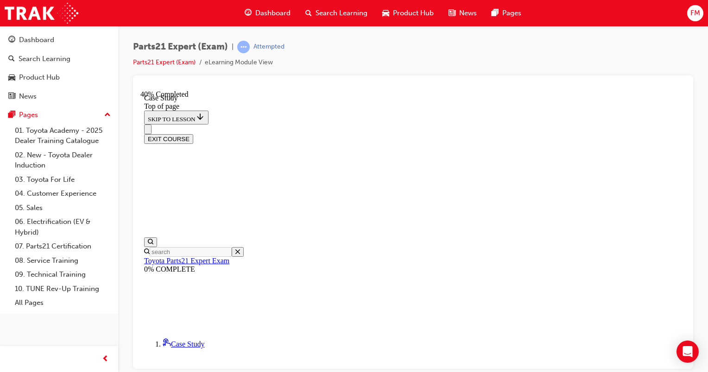
scroll to position [167, 0]
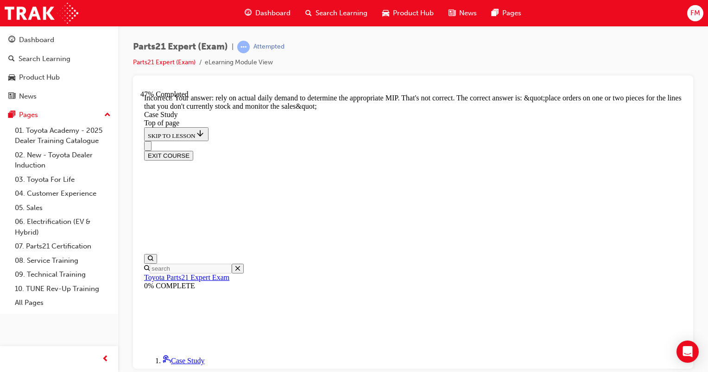
scroll to position [356, 0]
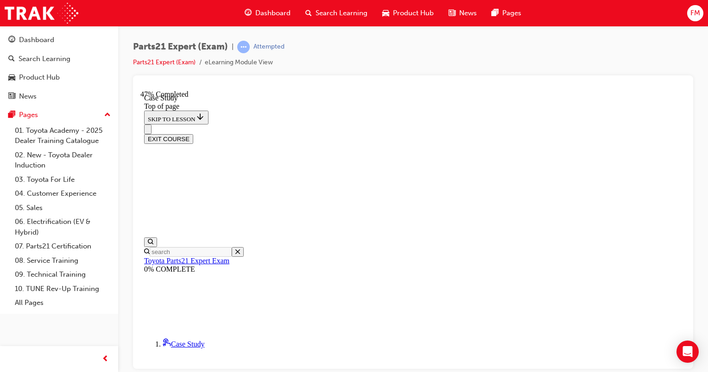
scroll to position [120, 0]
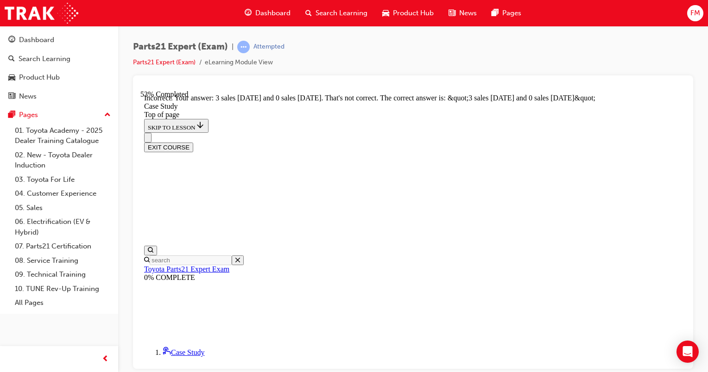
scroll to position [308, 0]
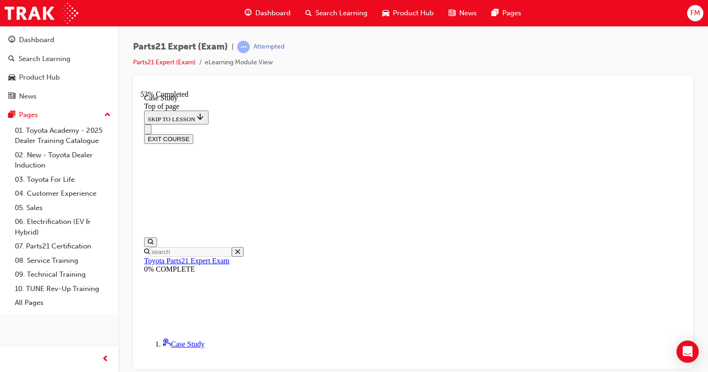
scroll to position [167, 0]
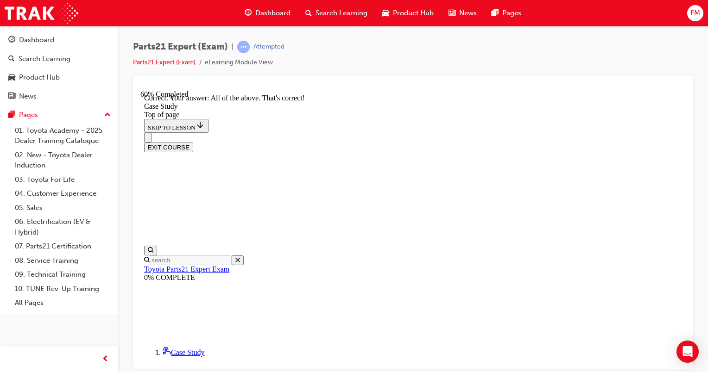
scroll to position [322, 0]
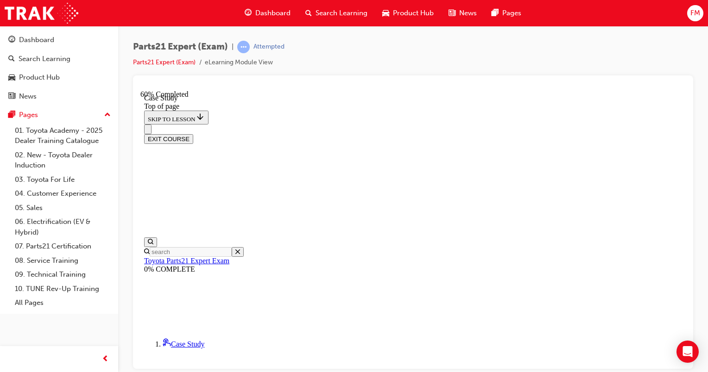
scroll to position [120, 0]
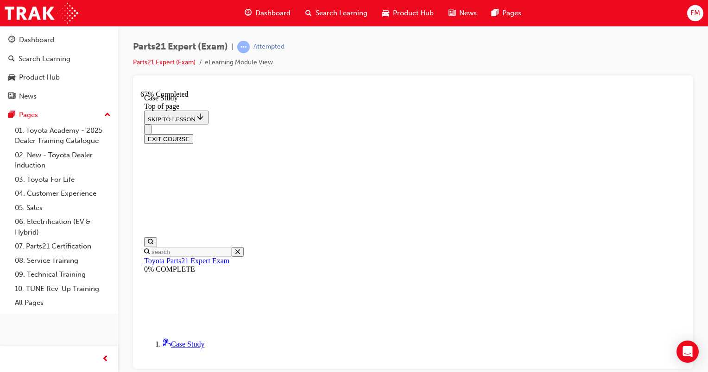
scroll to position [120, 0]
drag, startPoint x: 477, startPoint y: 168, endPoint x: 554, endPoint y: 172, distance: 77.0
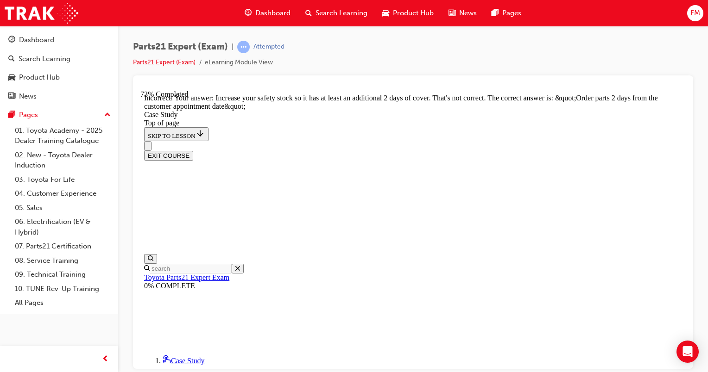
scroll to position [365, 0]
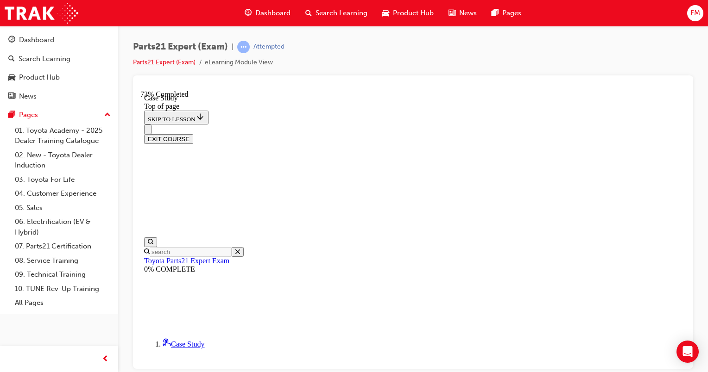
scroll to position [120, 0]
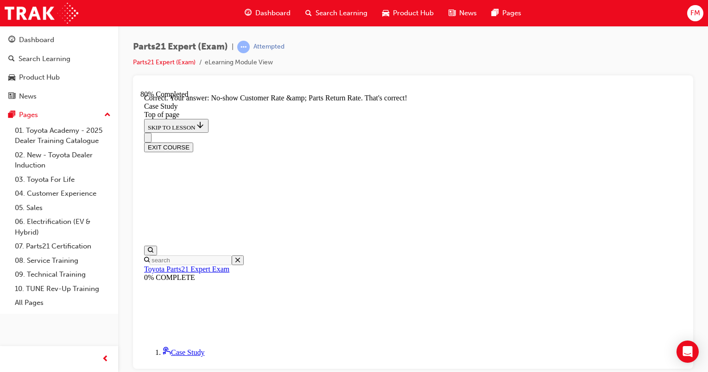
scroll to position [313, 0]
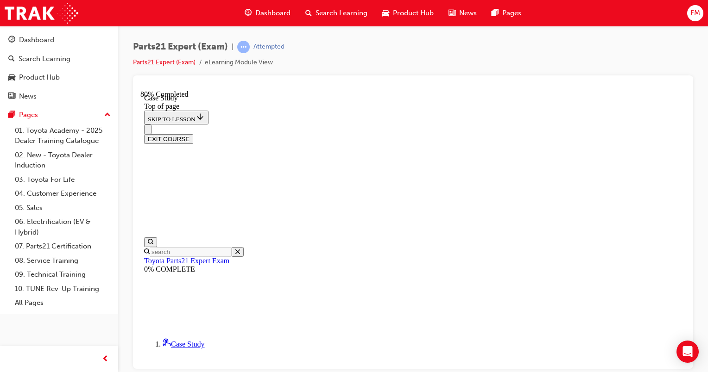
scroll to position [167, 0]
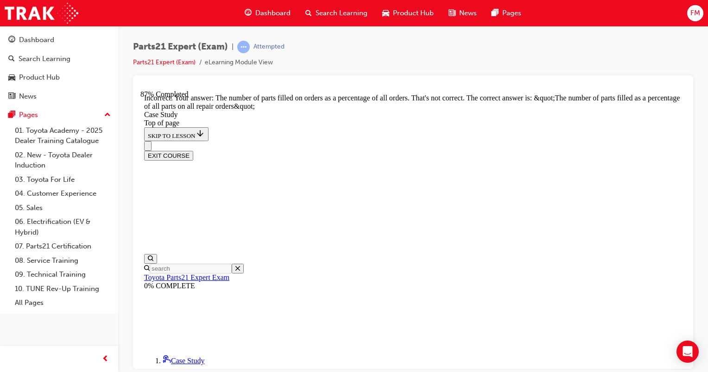
scroll to position [372, 0]
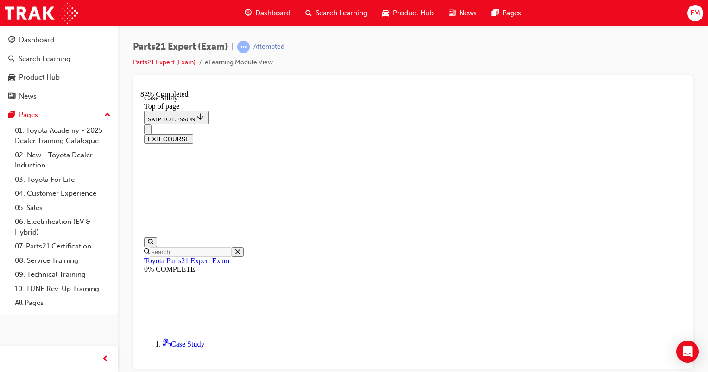
scroll to position [120, 0]
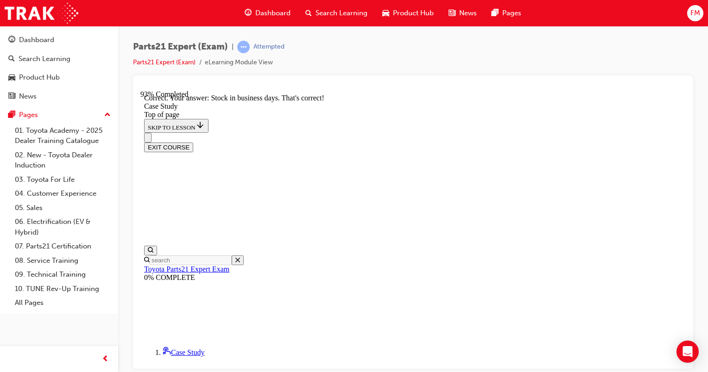
scroll to position [297, 0]
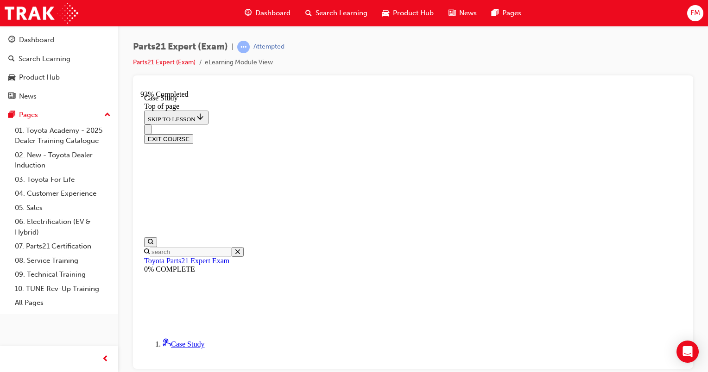
scroll to position [120, 0]
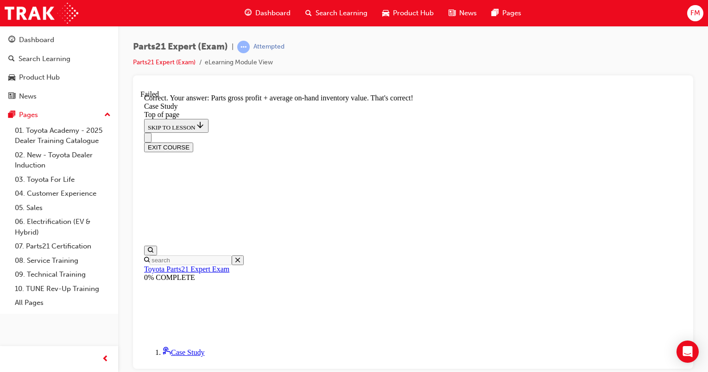
scroll to position [291, 0]
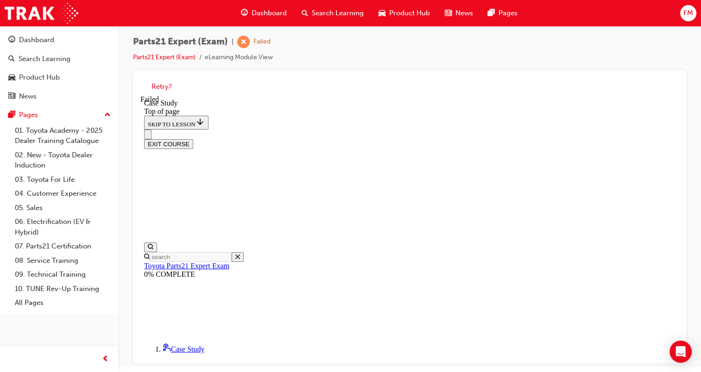
scroll to position [6, 0]
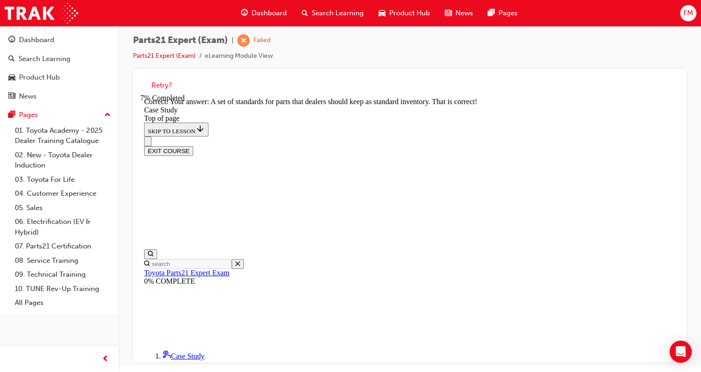
scroll to position [300, 0]
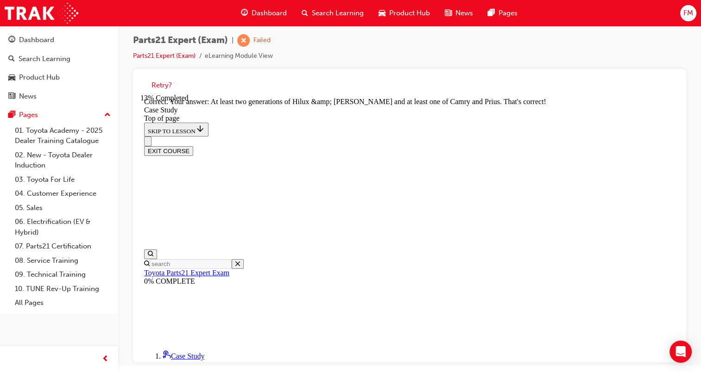
scroll to position [420, 0]
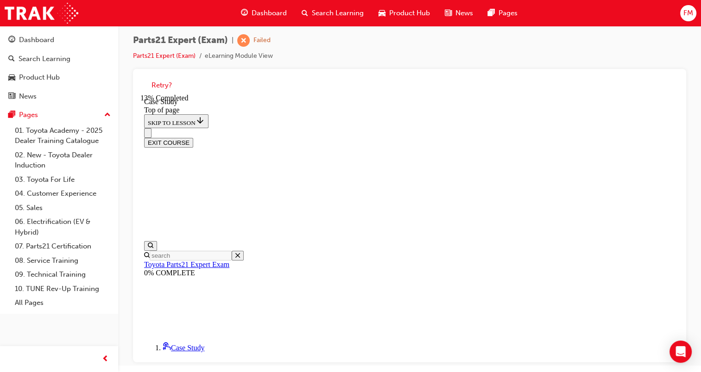
scroll to position [120, 0]
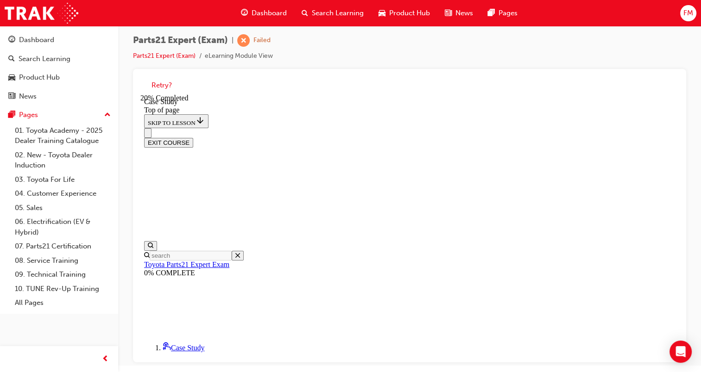
scroll to position [260, 0]
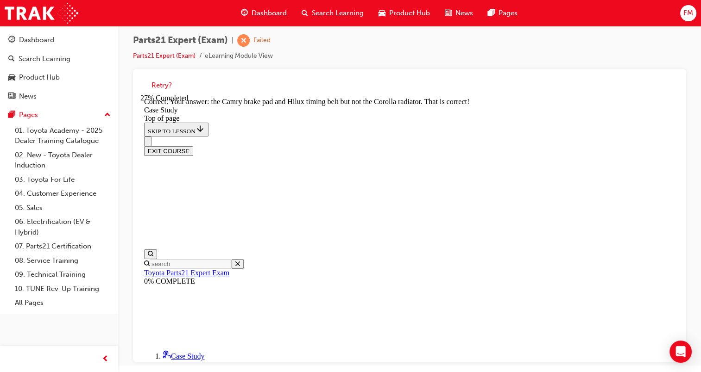
scroll to position [435, 0]
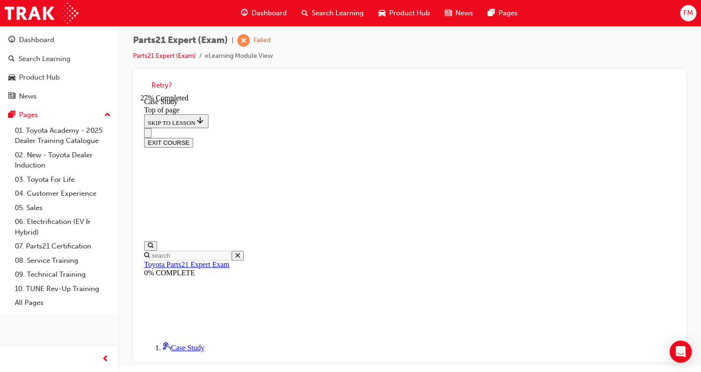
scroll to position [306, 0]
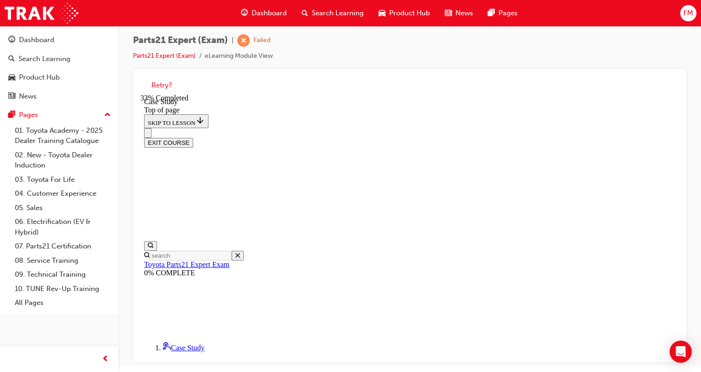
scroll to position [167, 0]
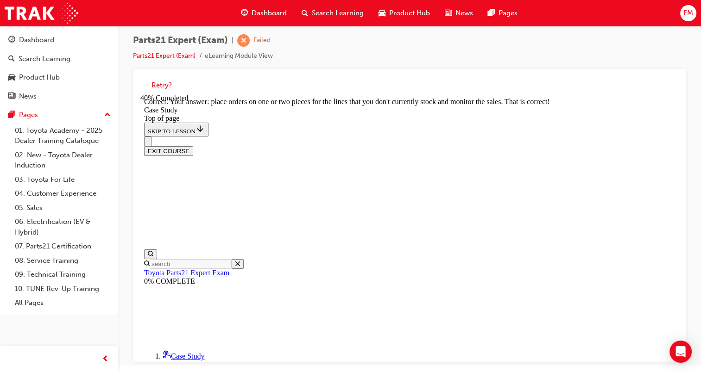
scroll to position [334, 0]
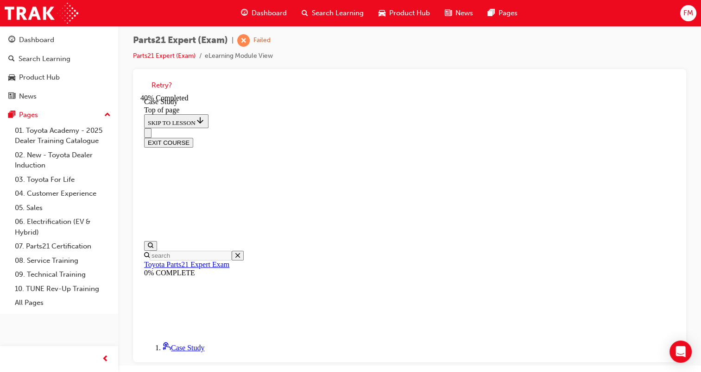
scroll to position [120, 0]
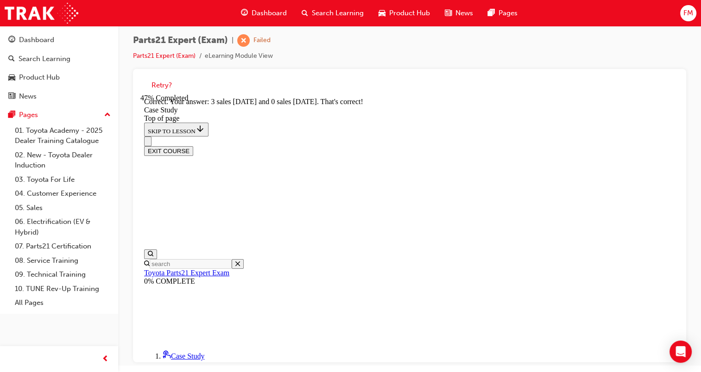
scroll to position [297, 0]
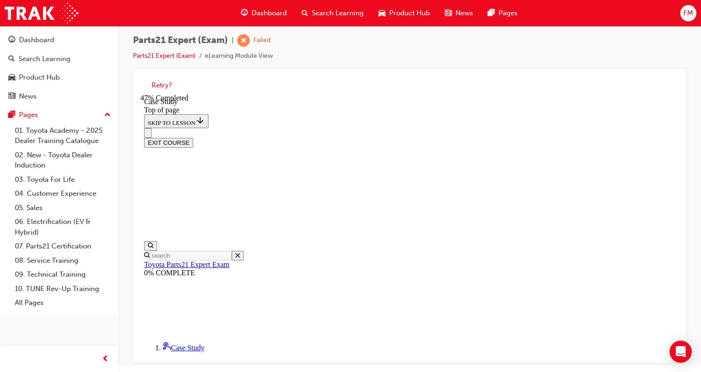
scroll to position [167, 0]
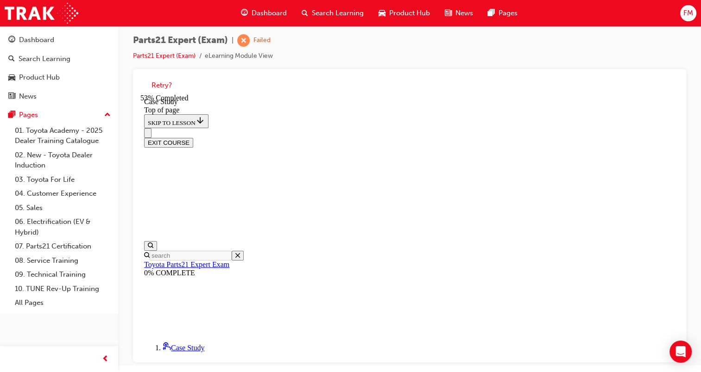
scroll to position [74, 0]
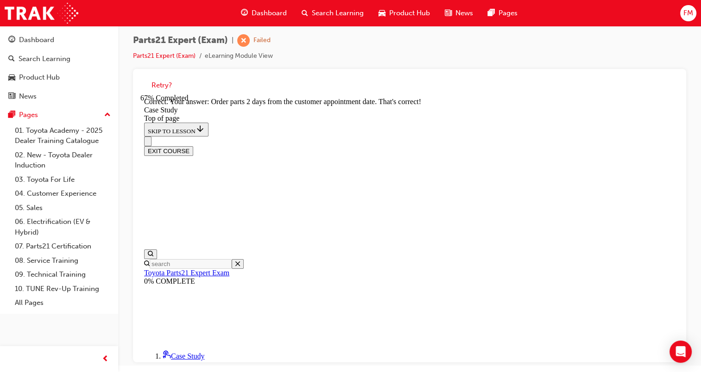
scroll to position [363, 0]
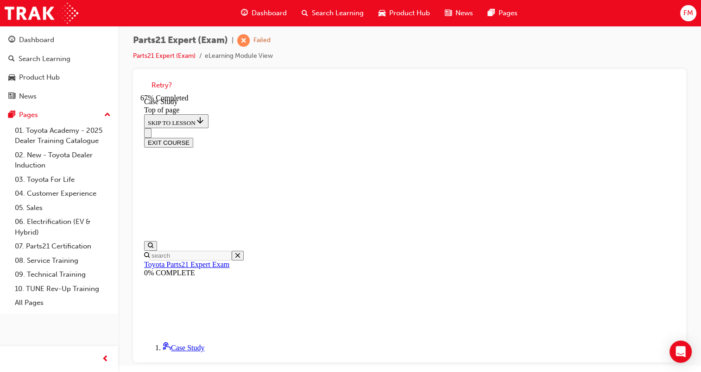
scroll to position [120, 0]
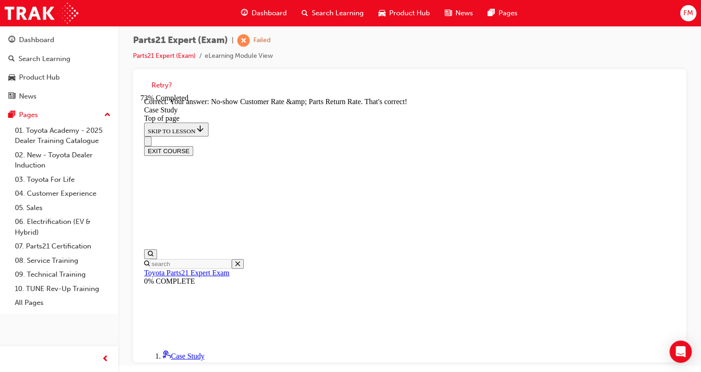
scroll to position [313, 0]
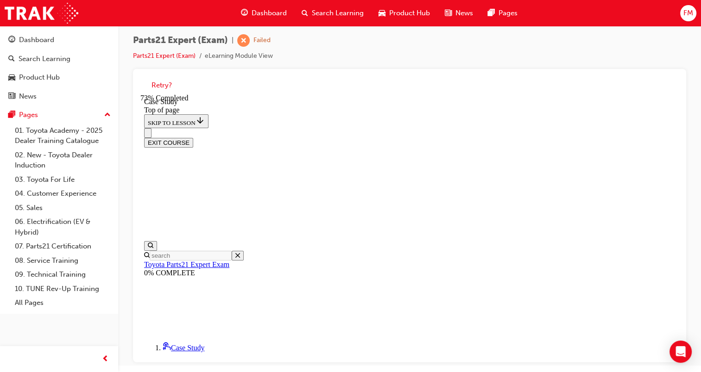
scroll to position [167, 0]
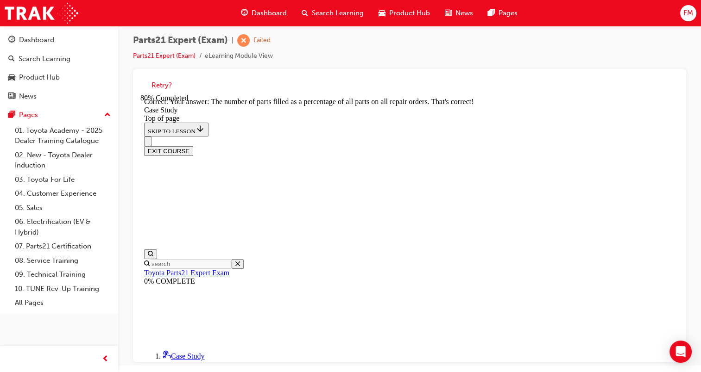
scroll to position [350, 0]
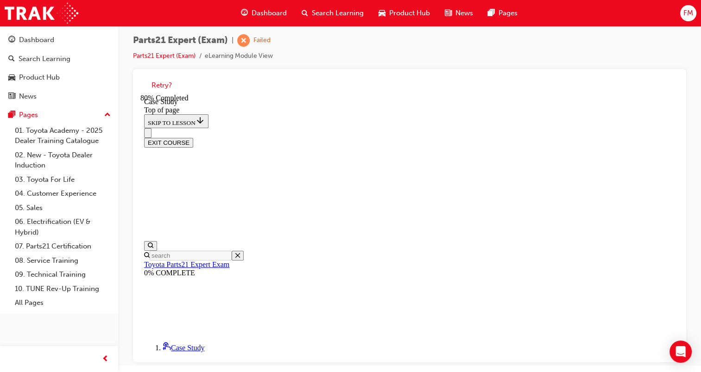
scroll to position [120, 0]
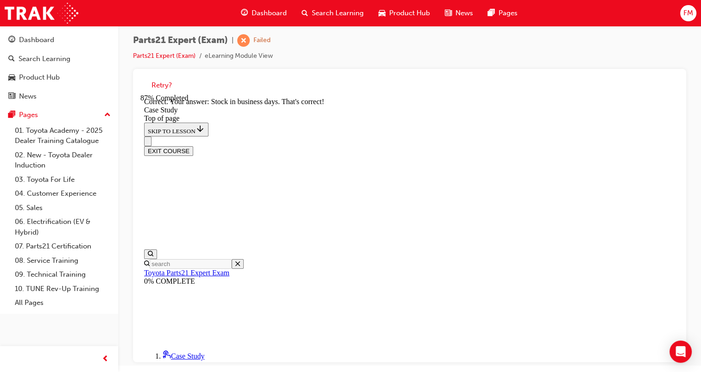
scroll to position [297, 0]
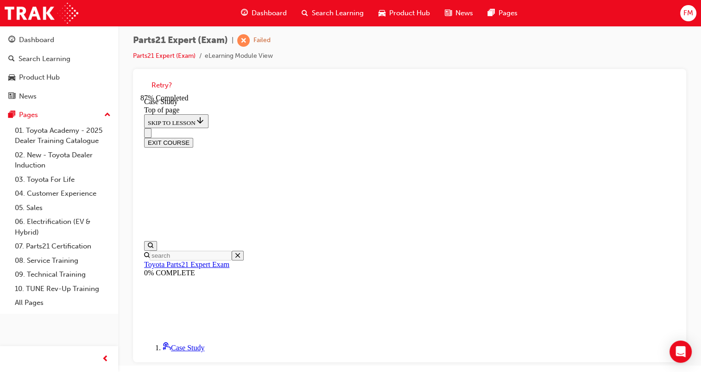
scroll to position [74, 0]
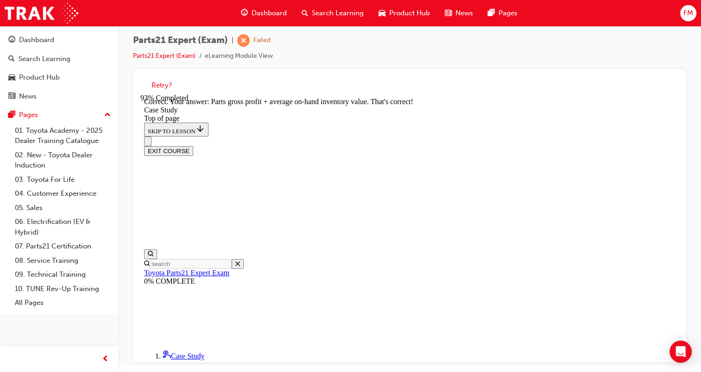
scroll to position [291, 0]
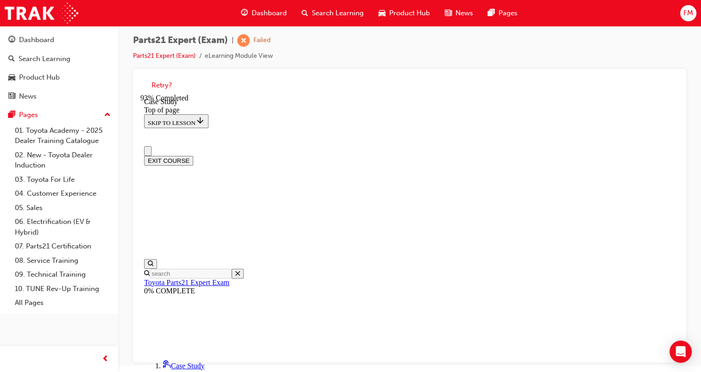
scroll to position [0, 0]
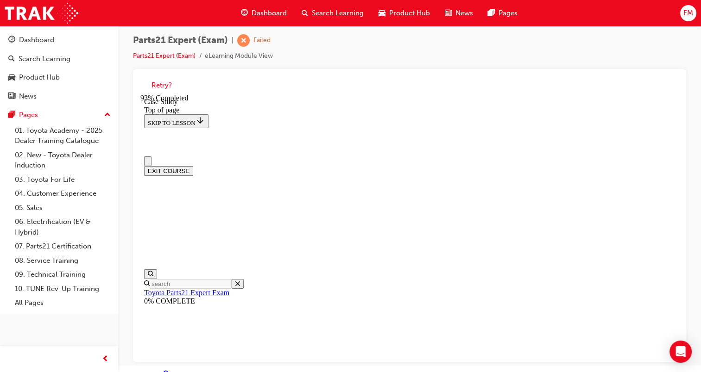
click at [151, 157] on button "Close navigation menu" at bounding box center [147, 162] width 7 height 10
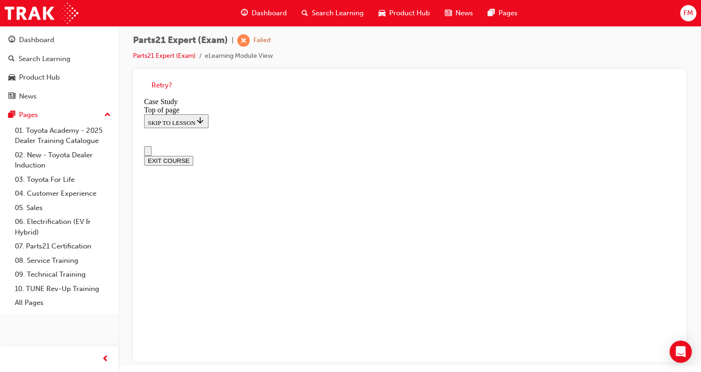
scroll to position [10, 0]
click at [193, 156] on button "EXIT COURSE" at bounding box center [168, 161] width 49 height 10
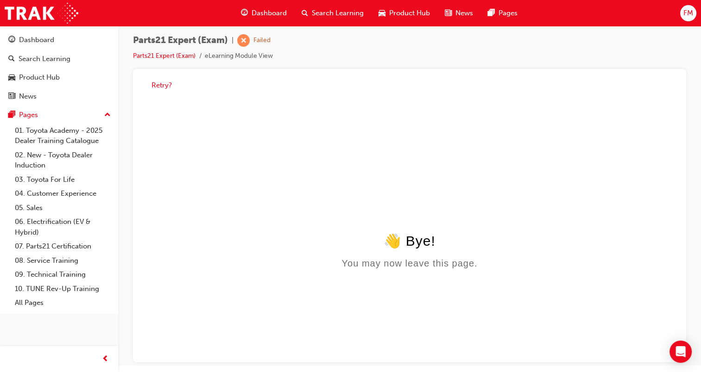
scroll to position [0, 0]
click at [173, 56] on link "Parts21 Expert (Exam)" at bounding box center [164, 56] width 63 height 8
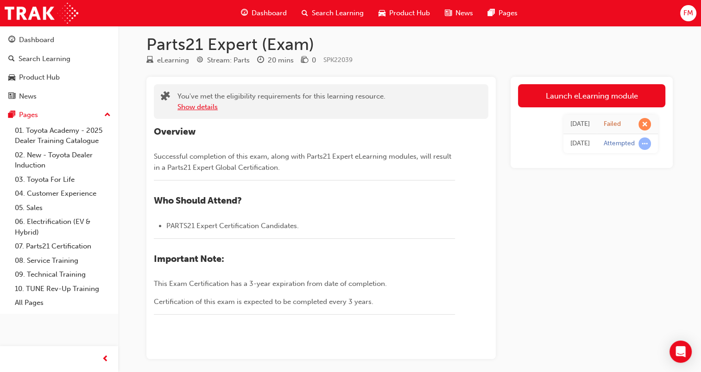
click at [197, 103] on button "Show details" at bounding box center [197, 107] width 40 height 11
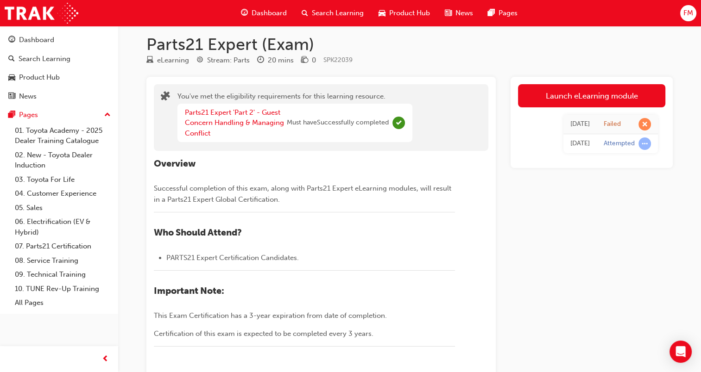
click at [407, 177] on div "Overview Successful completion of this exam, along with Parts21 Expert eLearnin…" at bounding box center [304, 258] width 301 height 200
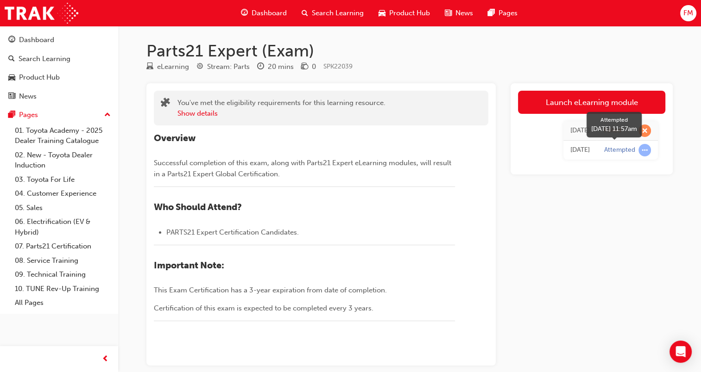
click at [639, 151] on span "learningRecordVerb_ATTEMPT-icon" at bounding box center [644, 150] width 13 height 13
click at [295, 242] on div "Overview Successful completion of this exam, along with Parts21 Expert eLearnin…" at bounding box center [304, 233] width 301 height 200
click at [74, 245] on link "07. Parts21 Certification" at bounding box center [62, 246] width 103 height 14
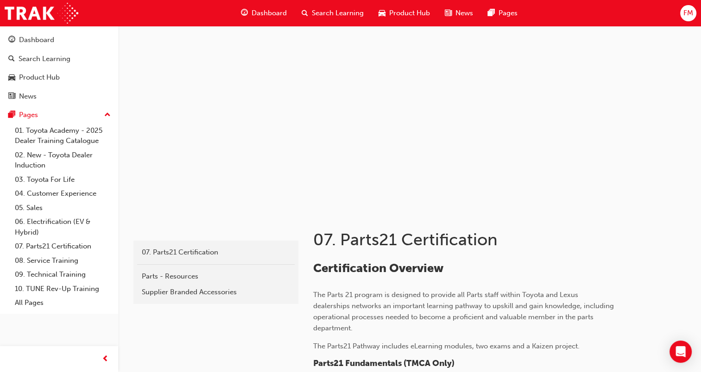
click at [684, 13] on span "FM" at bounding box center [688, 13] width 10 height 11
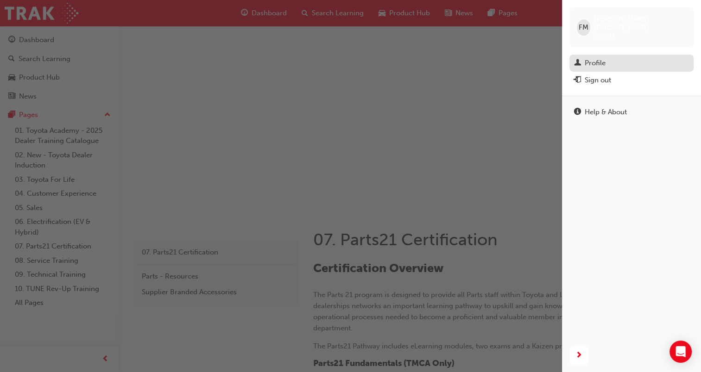
click at [593, 58] on div "Profile" at bounding box center [595, 63] width 21 height 11
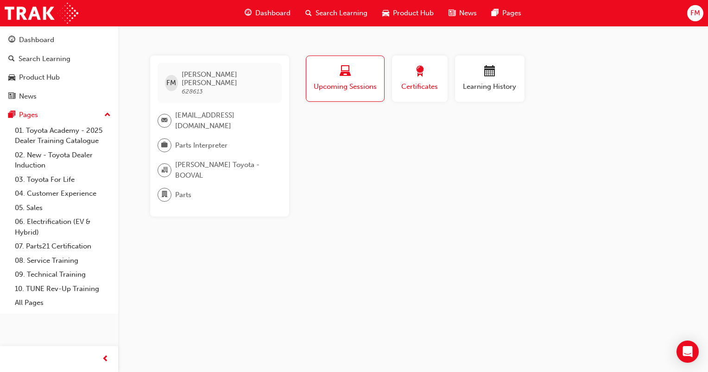
click at [427, 79] on div "button" at bounding box center [420, 73] width 42 height 14
